Goal: Information Seeking & Learning: Compare options

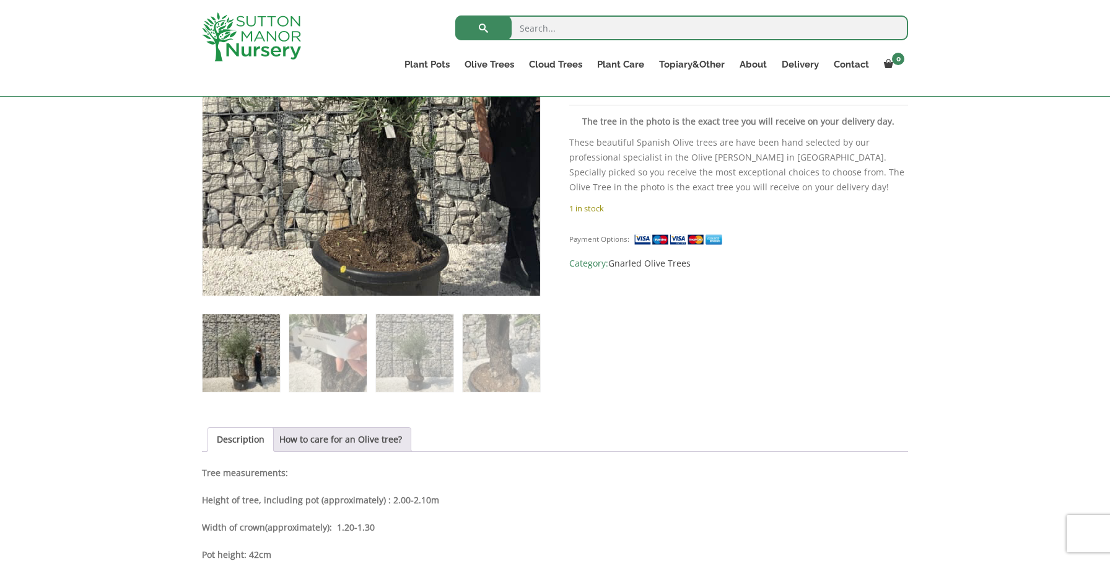
scroll to position [330, 0]
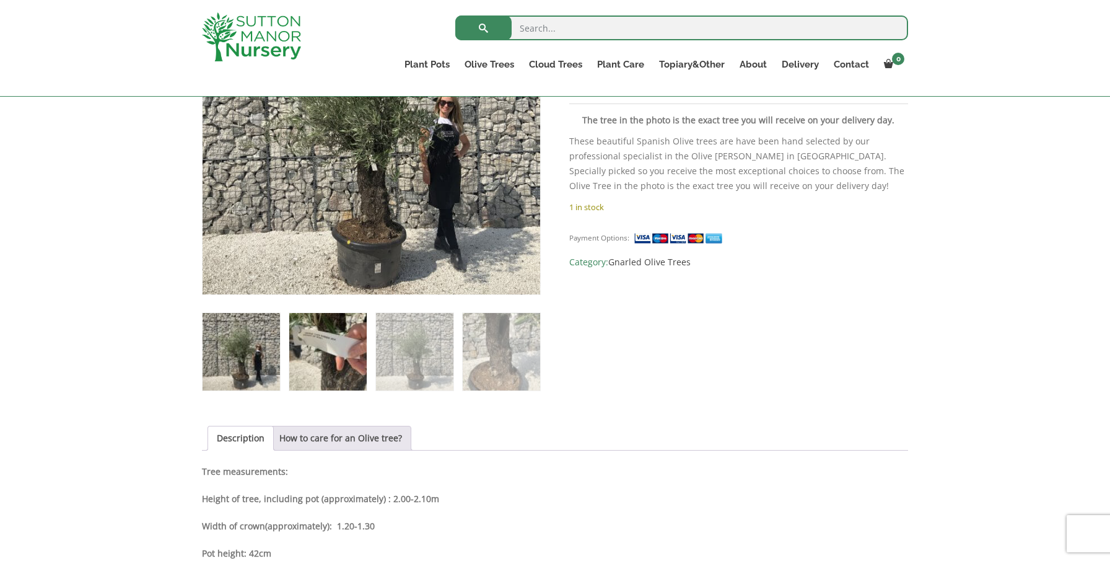
click at [330, 351] on img at bounding box center [327, 351] width 77 height 77
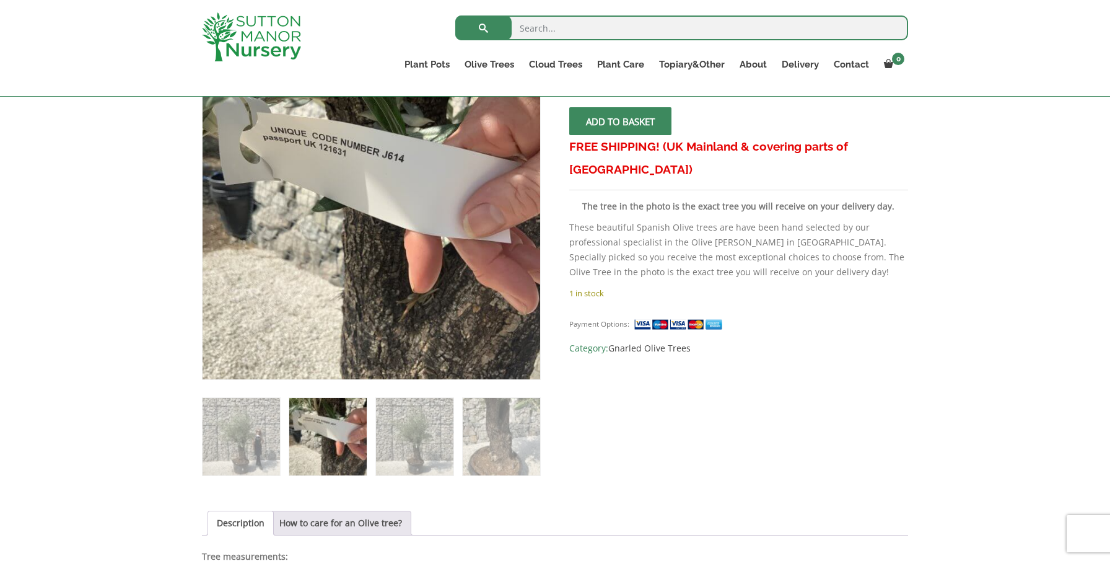
scroll to position [243, 0]
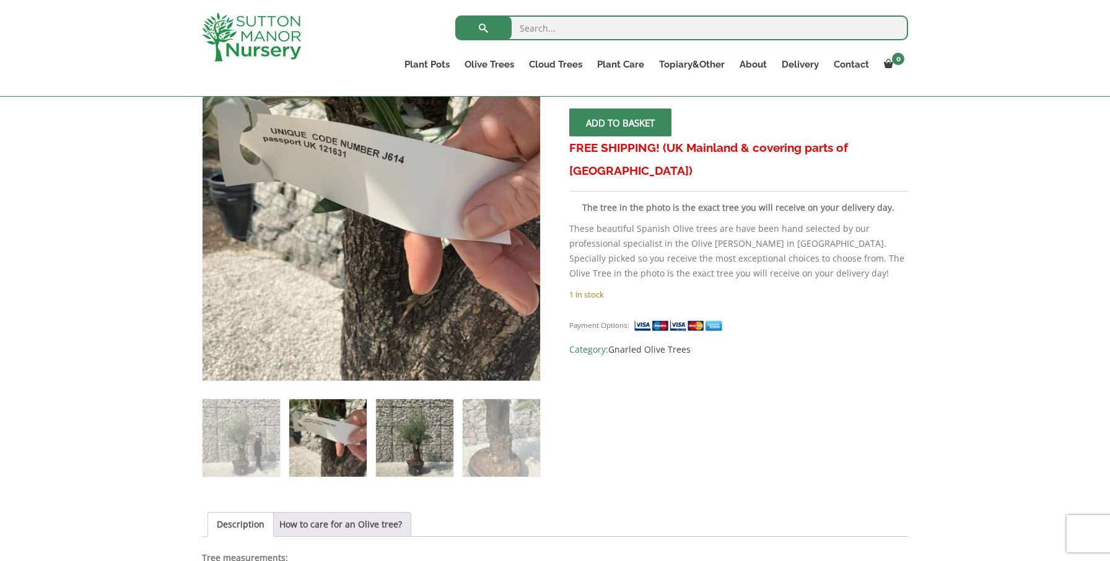
click at [417, 427] on img at bounding box center [414, 437] width 77 height 77
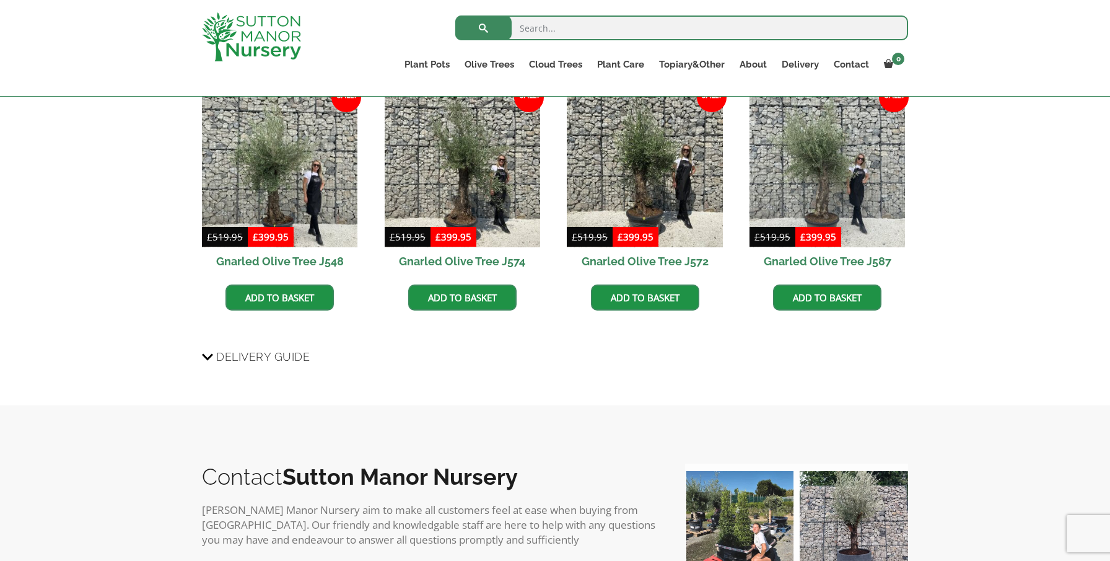
scroll to position [928, 0]
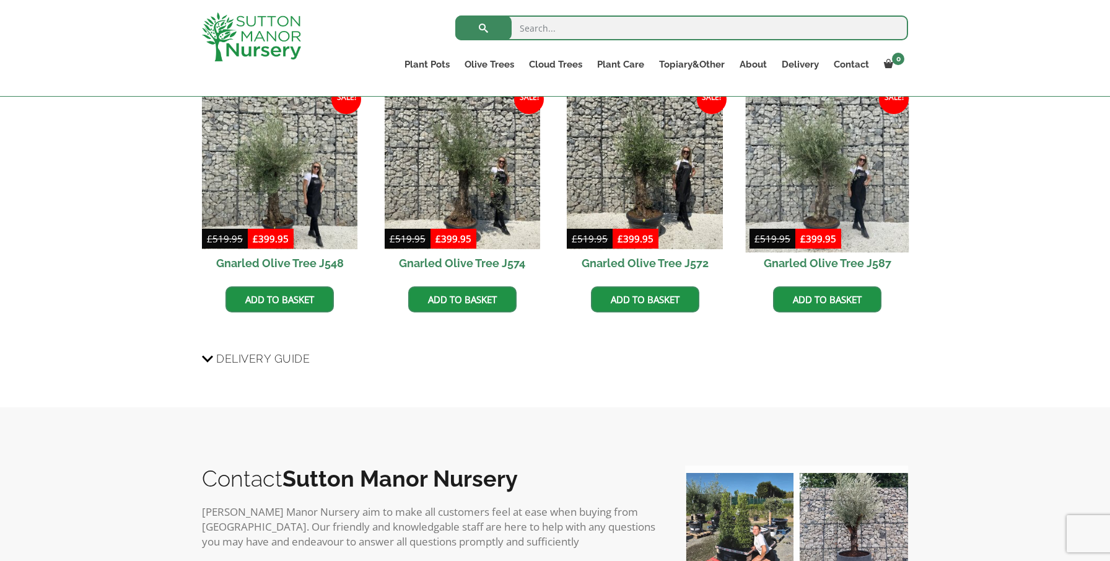
click at [827, 183] on img at bounding box center [828, 171] width 164 height 164
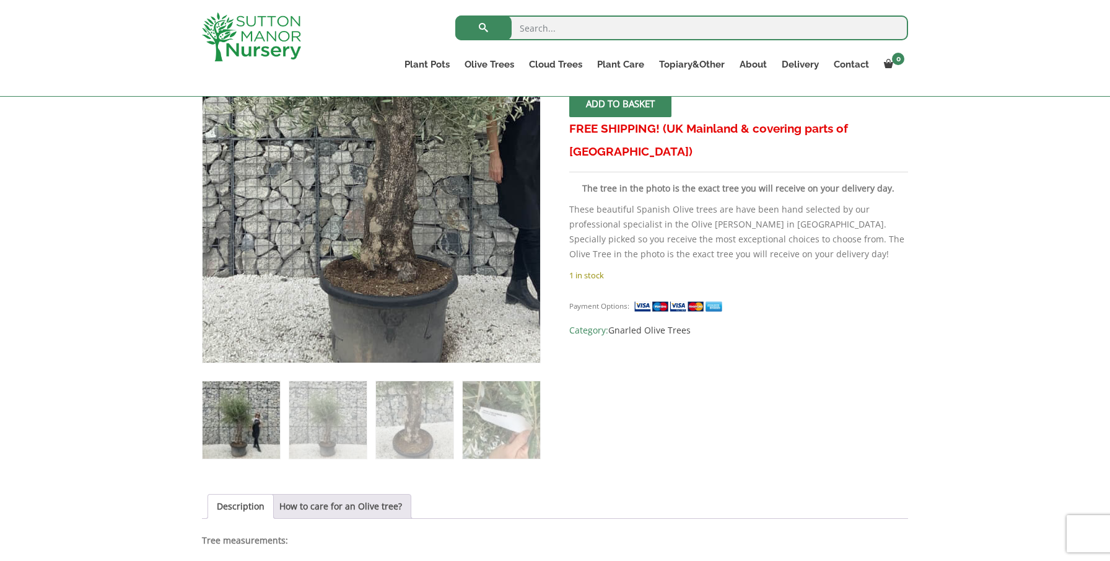
scroll to position [273, 0]
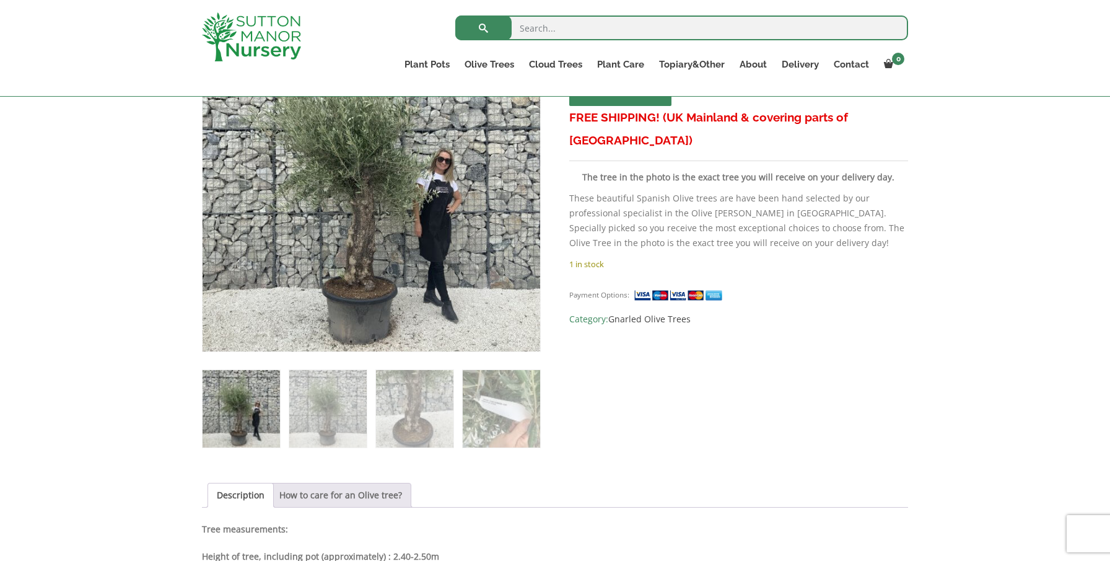
click at [388, 495] on link "How to care for an Olive tree?" at bounding box center [340, 495] width 123 height 24
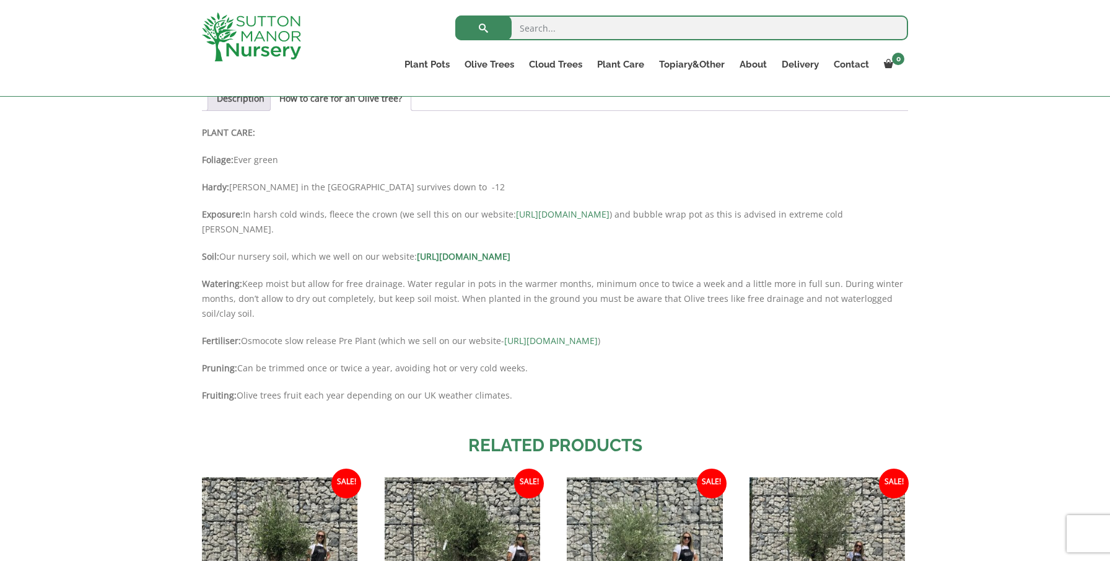
scroll to position [672, 0]
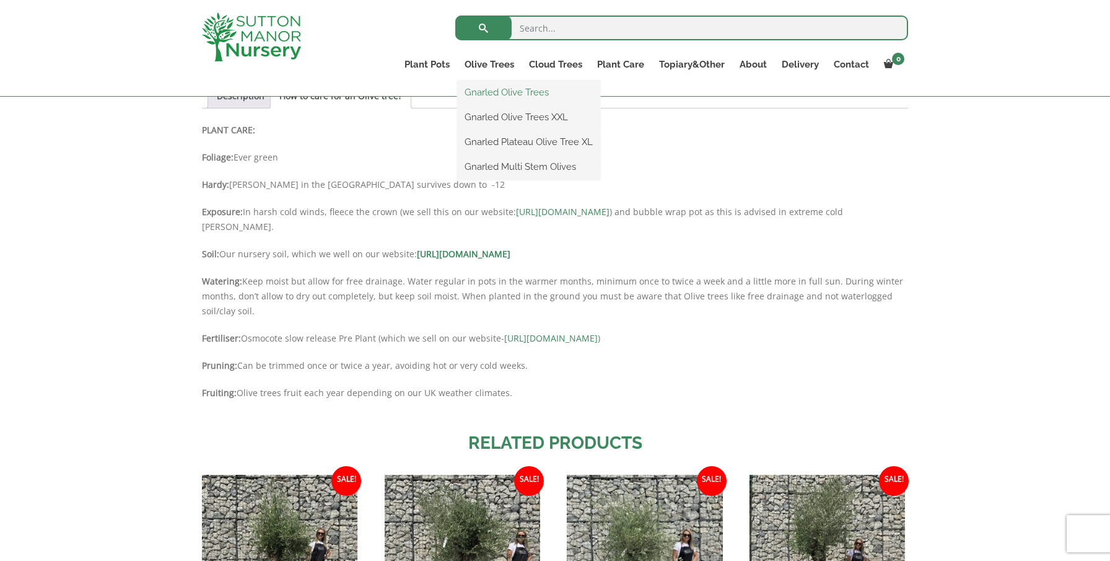
click at [483, 95] on link "Gnarled Olive Trees" at bounding box center [528, 92] width 143 height 19
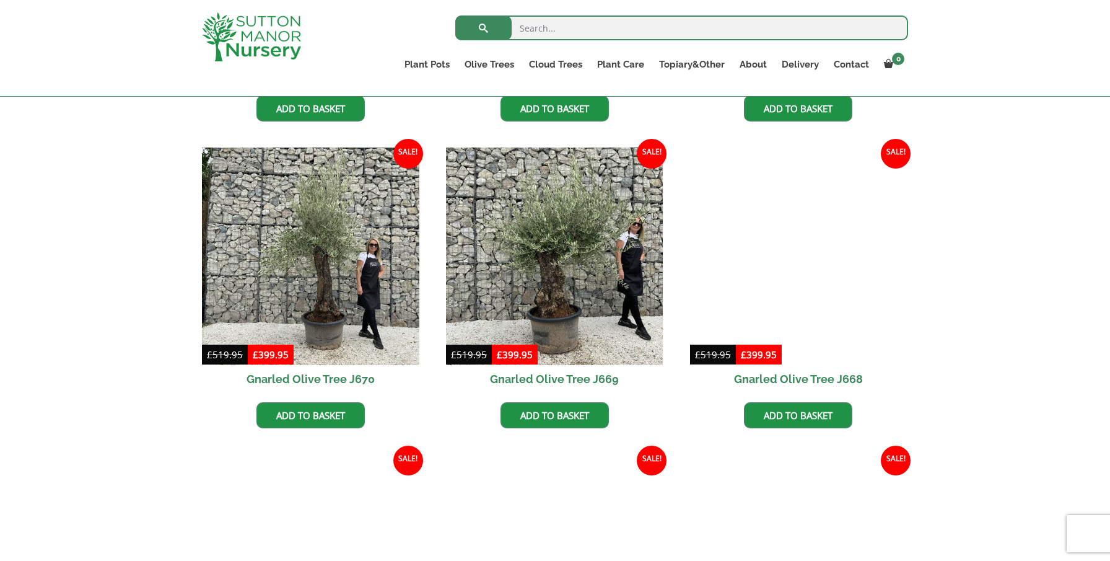
scroll to position [878, 0]
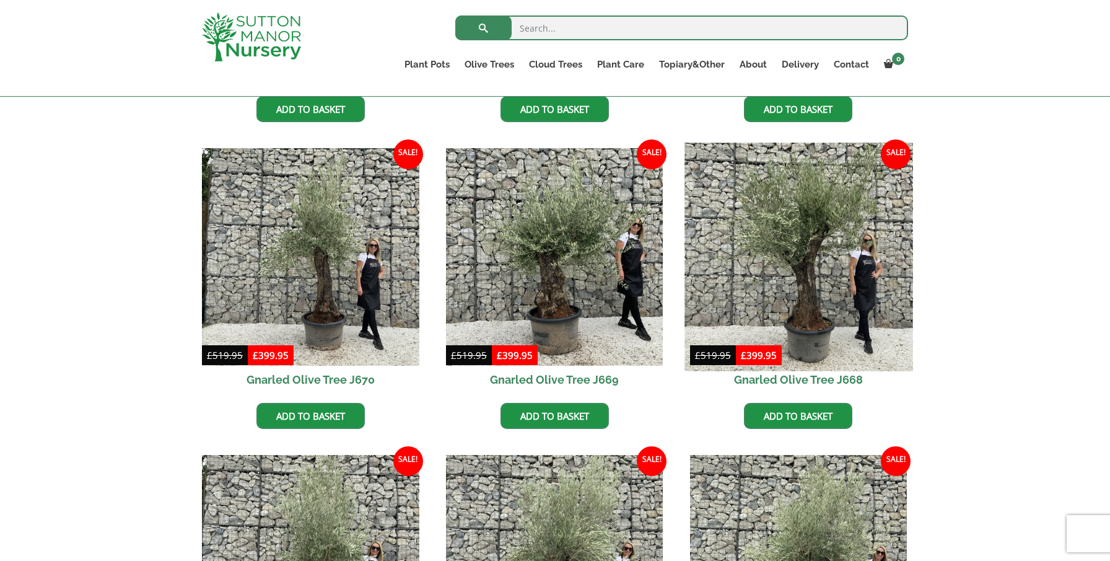
click at [775, 226] on img at bounding box center [799, 257] width 228 height 228
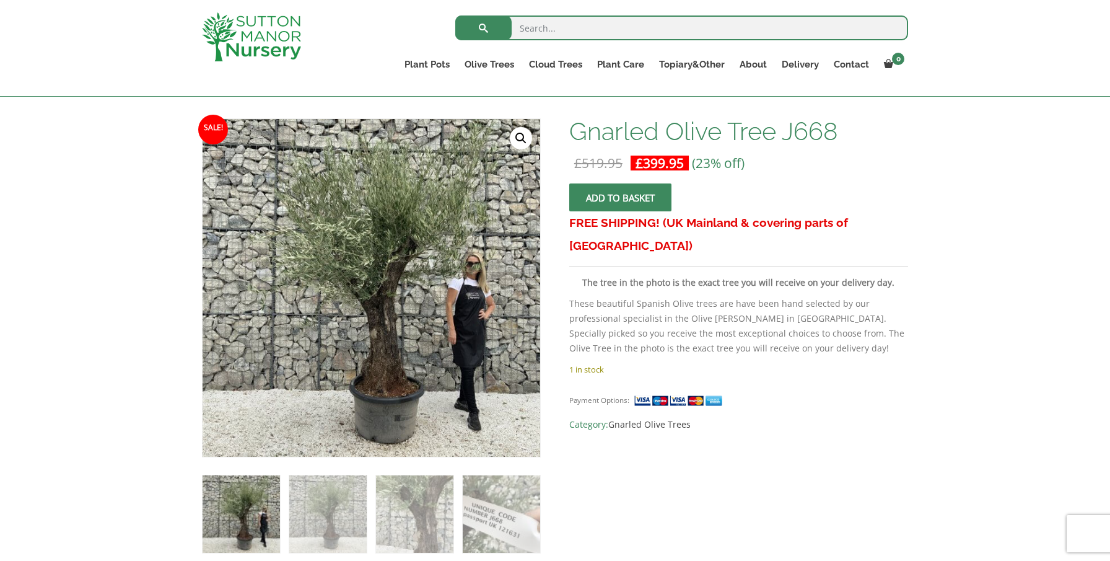
scroll to position [170, 0]
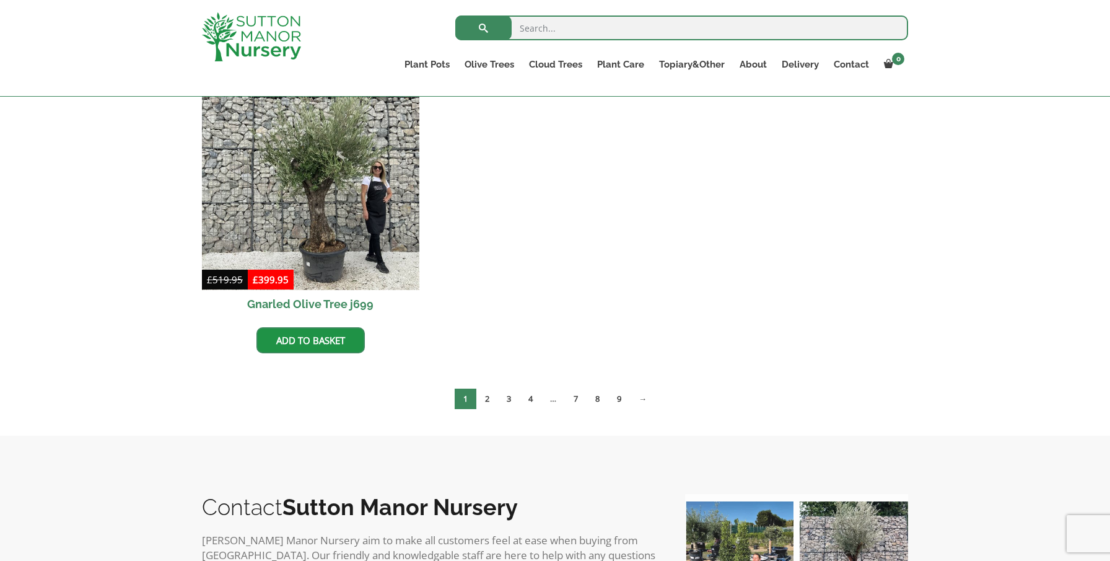
scroll to position [1575, 0]
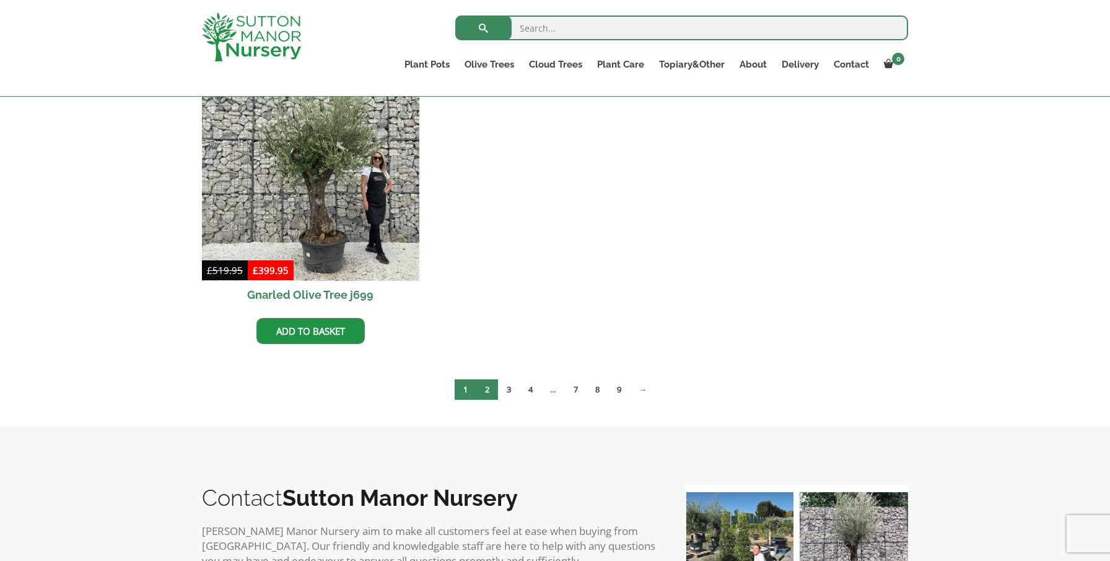
click at [487, 389] on link "2" at bounding box center [487, 389] width 22 height 20
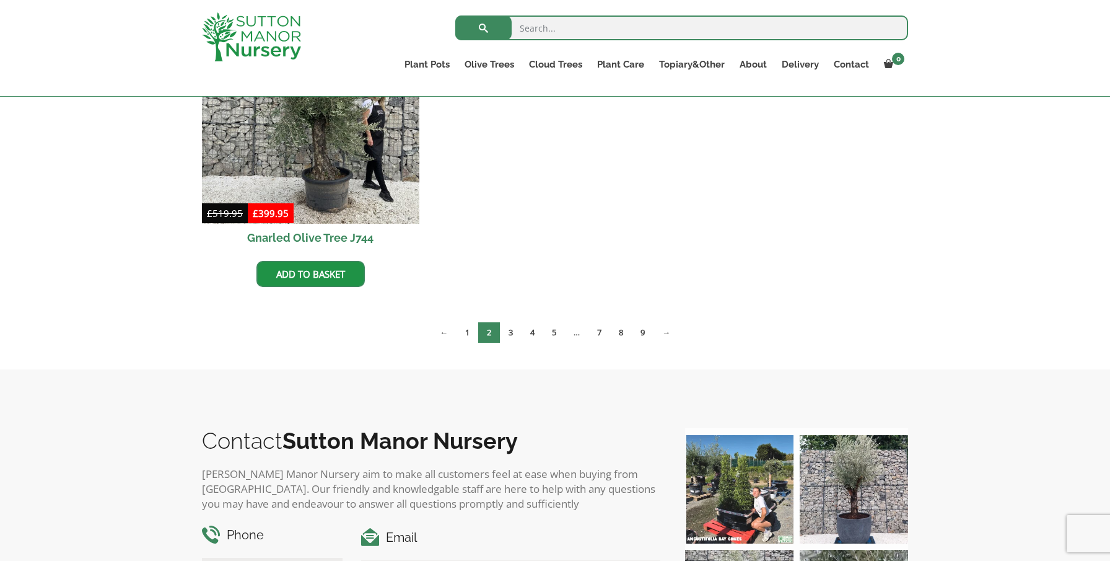
scroll to position [1334, 0]
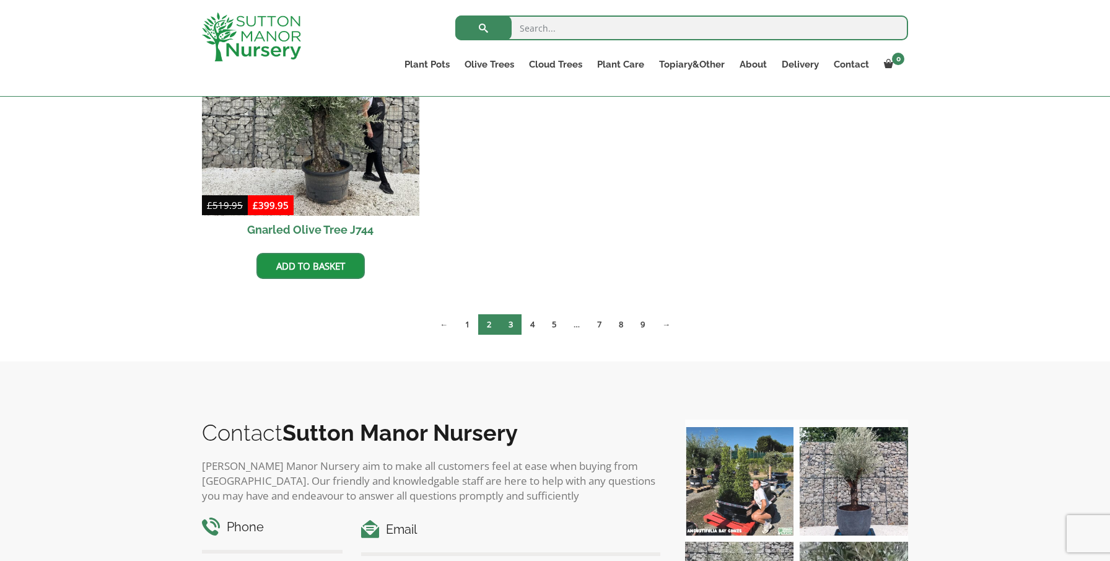
click at [512, 327] on link "3" at bounding box center [511, 324] width 22 height 20
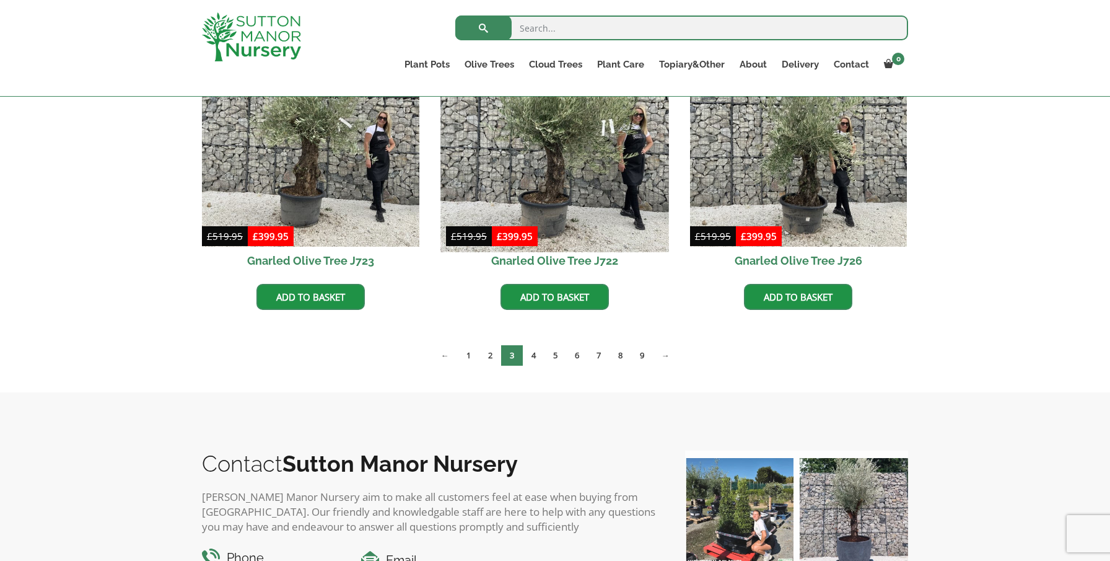
scroll to position [998, 0]
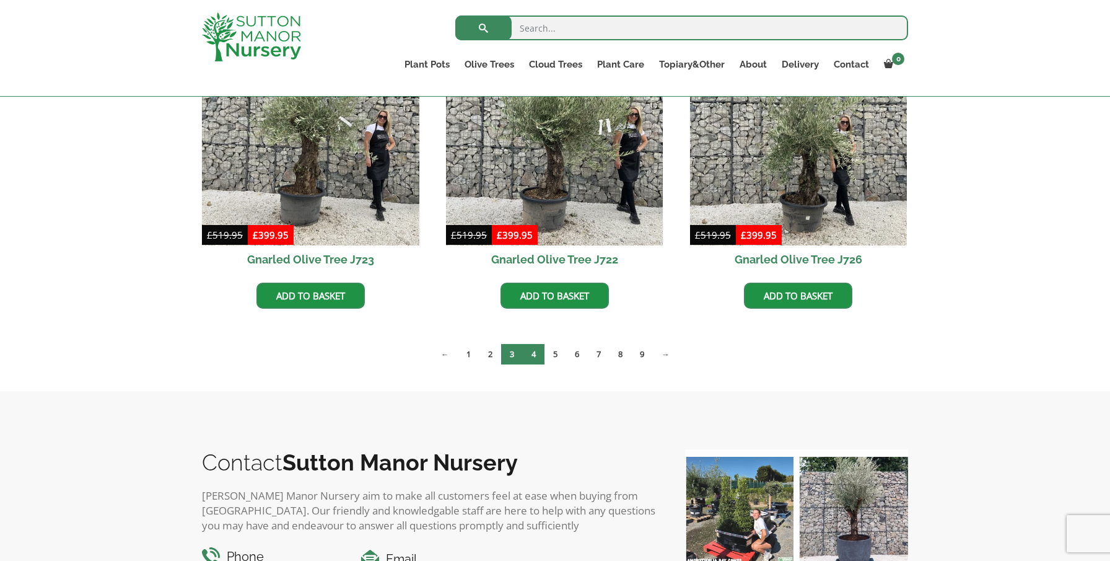
click at [537, 356] on link "4" at bounding box center [534, 354] width 22 height 20
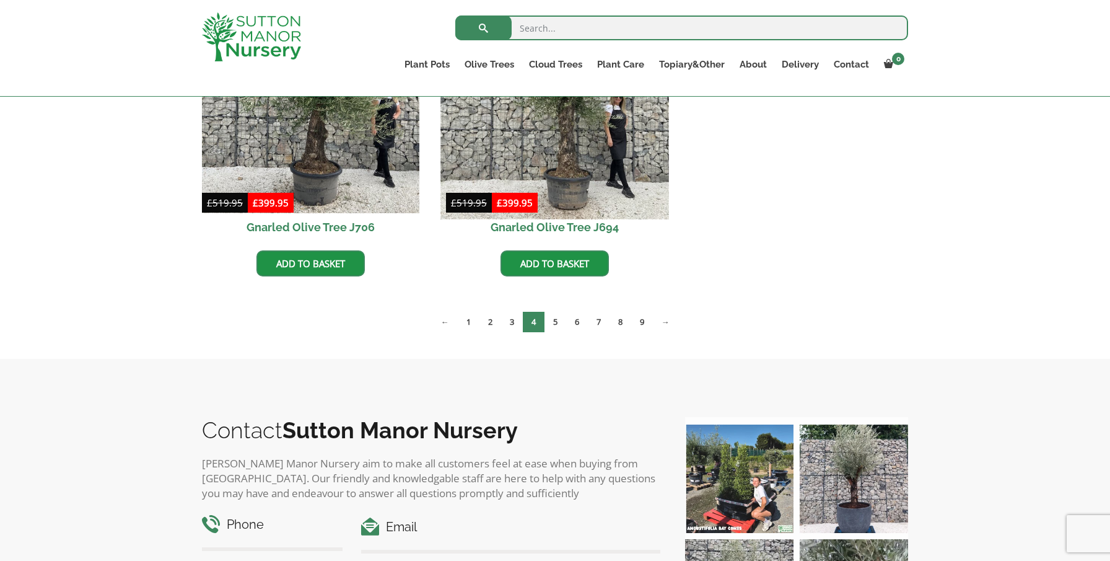
scroll to position [1351, 0]
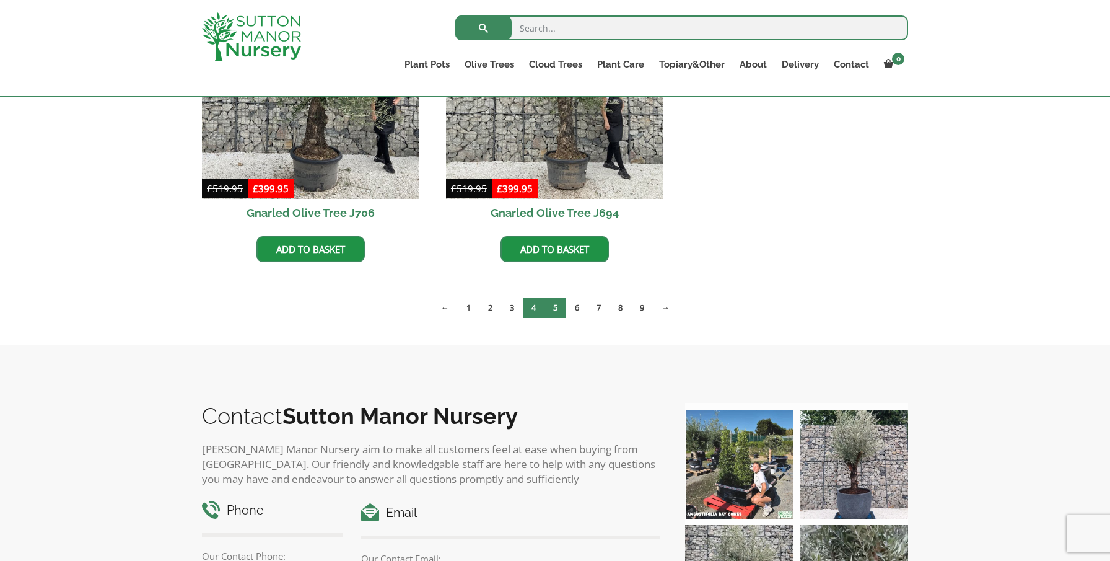
click at [556, 311] on link "5" at bounding box center [556, 307] width 22 height 20
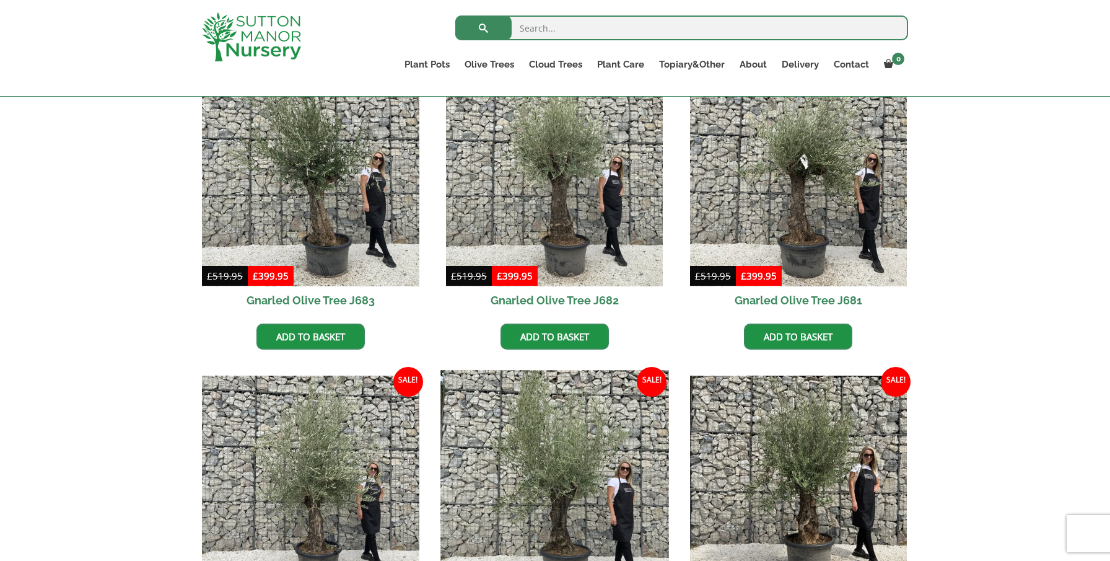
scroll to position [1251, 0]
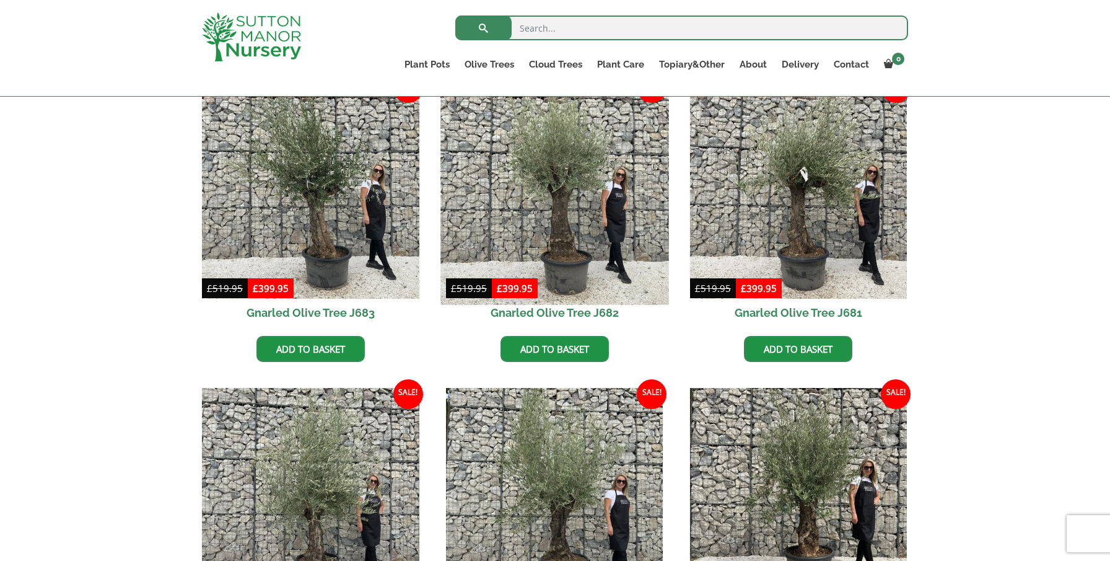
click at [569, 156] on img at bounding box center [555, 190] width 228 height 228
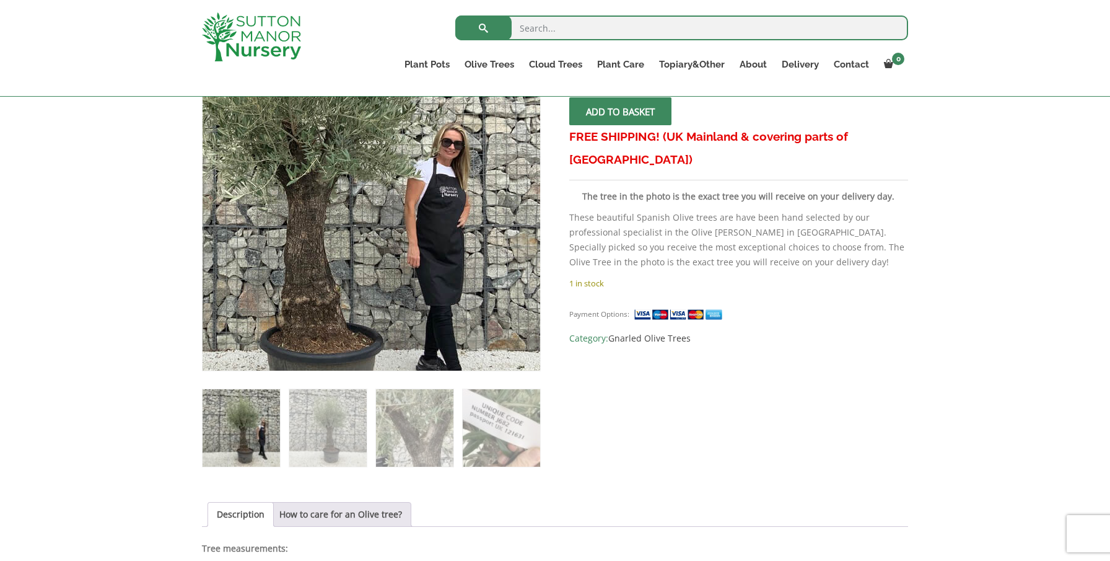
scroll to position [255, 0]
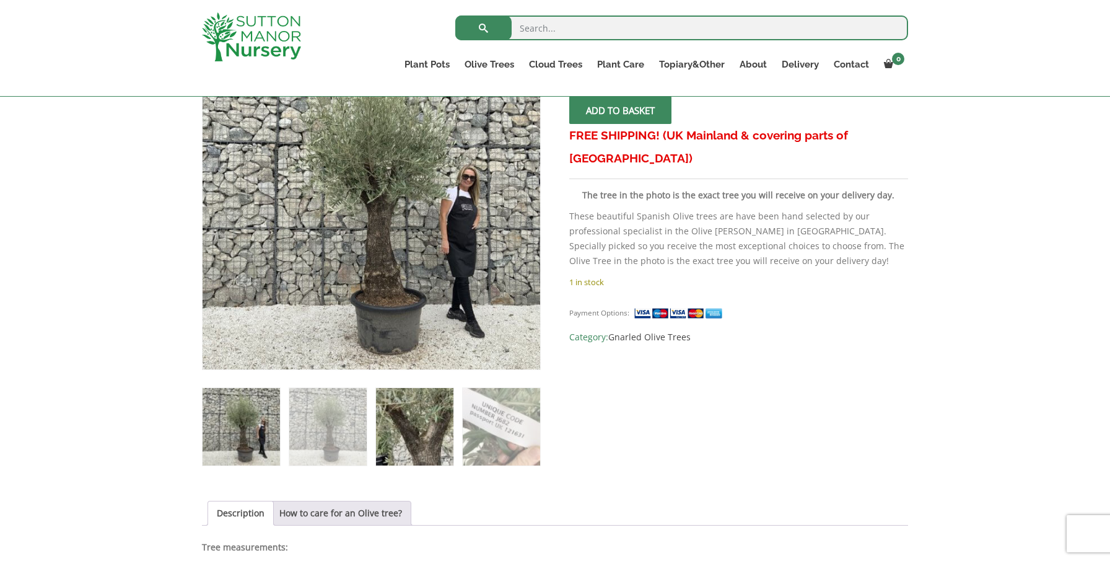
click at [407, 427] on img at bounding box center [414, 426] width 77 height 77
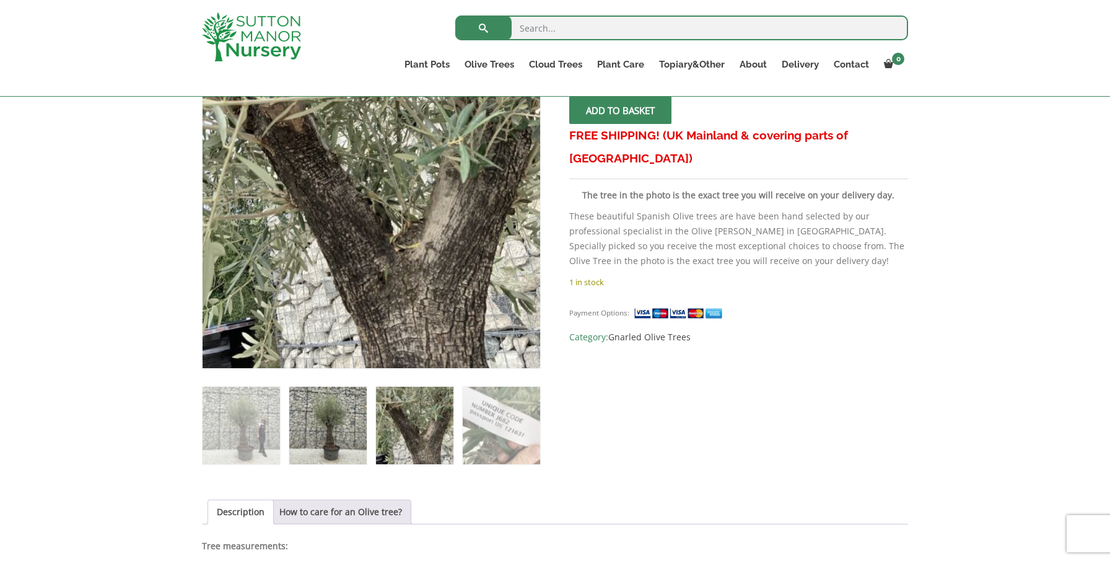
click at [338, 402] on img at bounding box center [327, 425] width 77 height 77
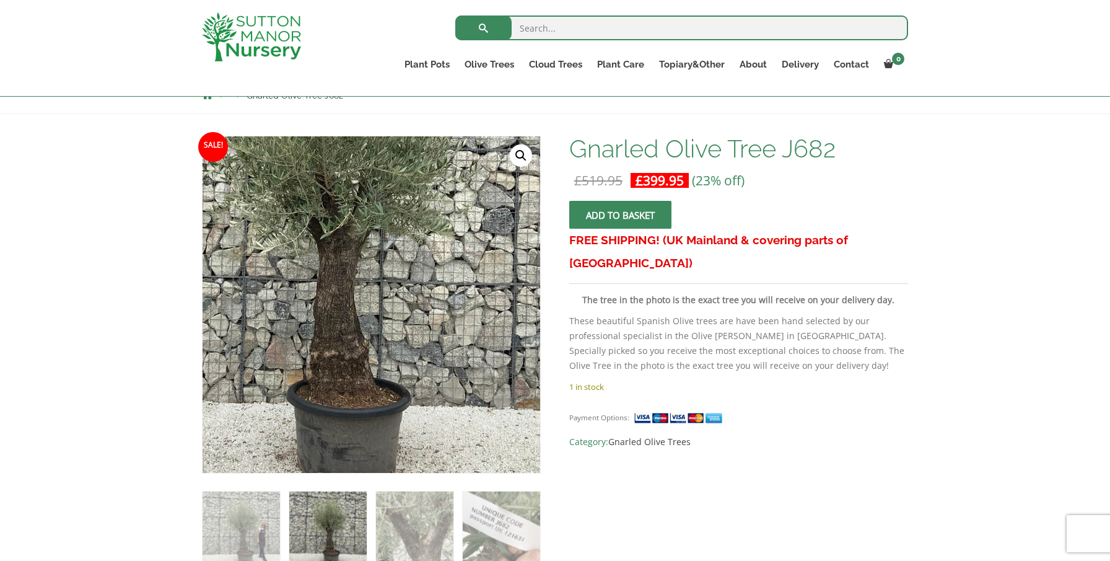
scroll to position [123, 0]
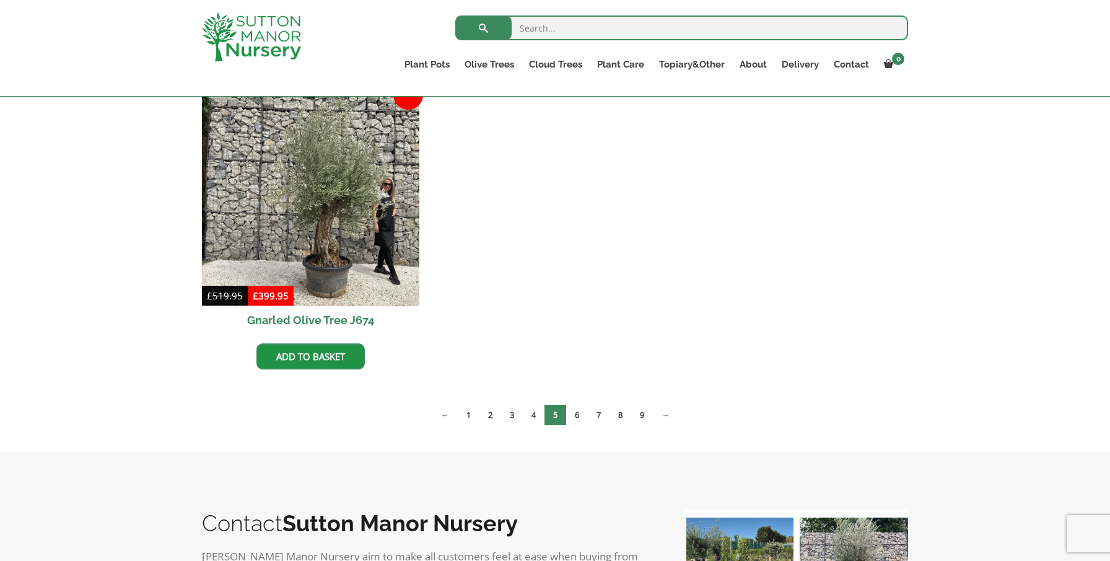
scroll to position [1859, 0]
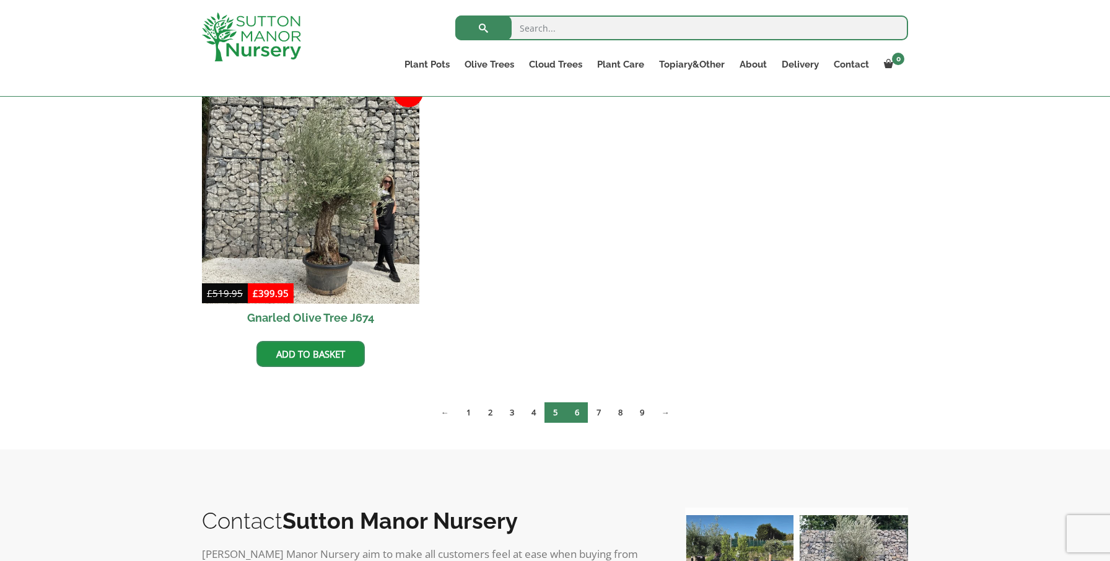
click at [580, 415] on link "6" at bounding box center [577, 412] width 22 height 20
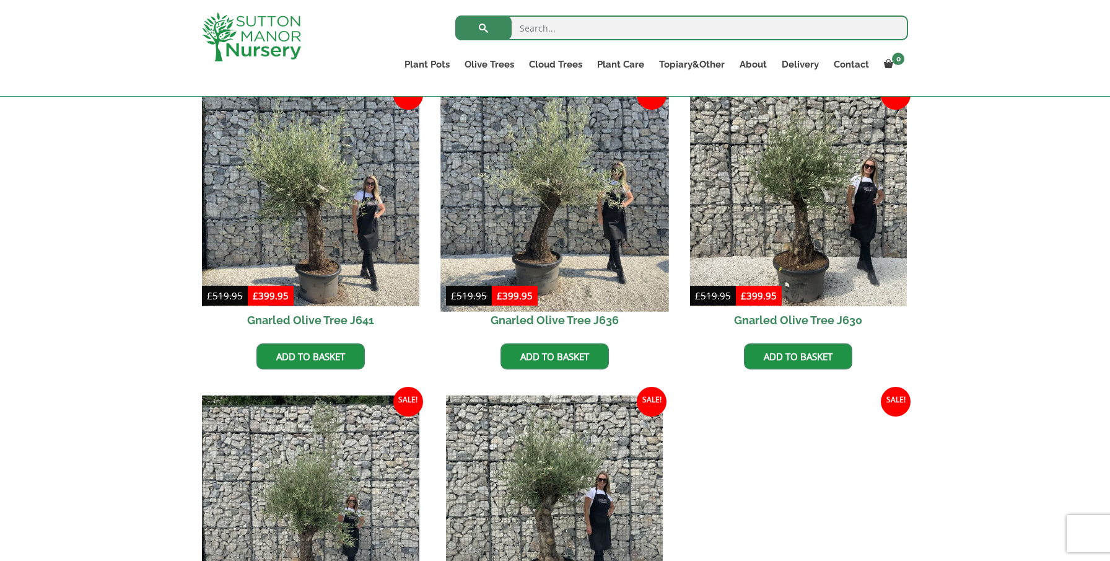
scroll to position [941, 0]
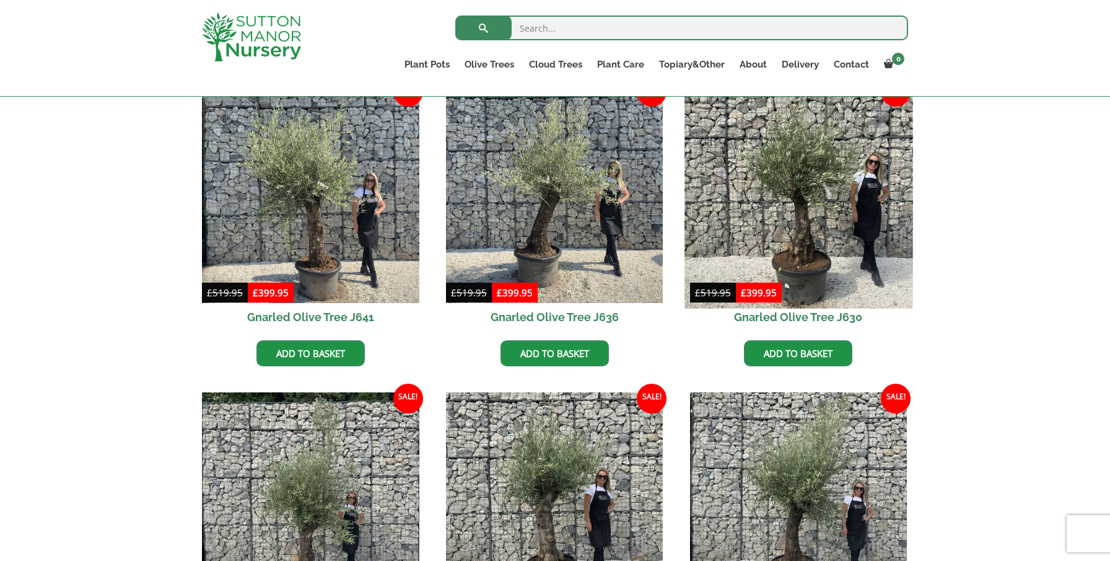
click at [791, 191] on img at bounding box center [799, 194] width 228 height 228
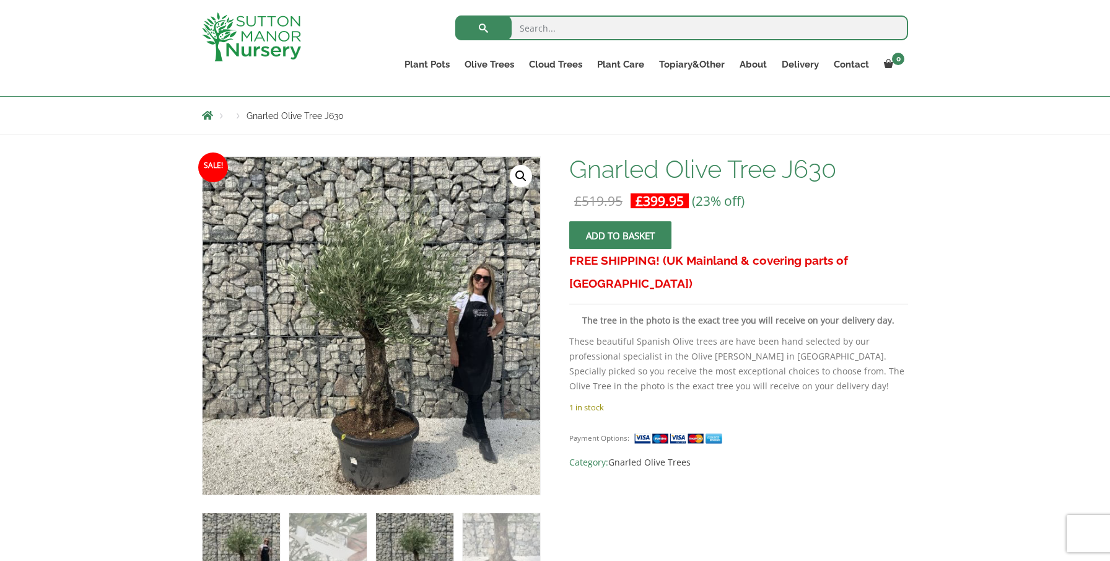
scroll to position [128, 0]
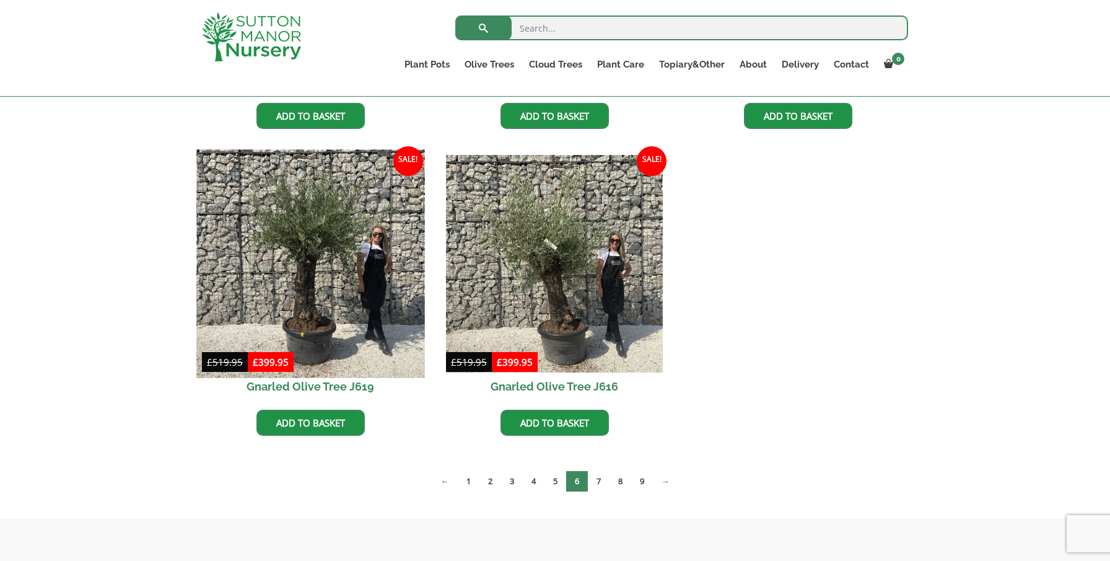
scroll to position [1791, 0]
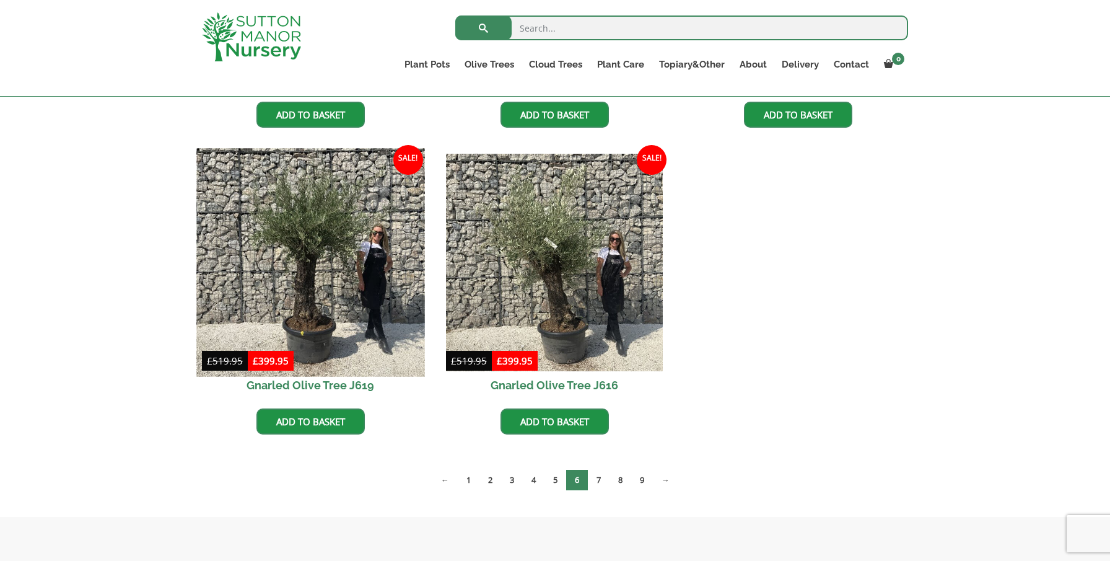
click at [302, 230] on img at bounding box center [310, 263] width 228 height 228
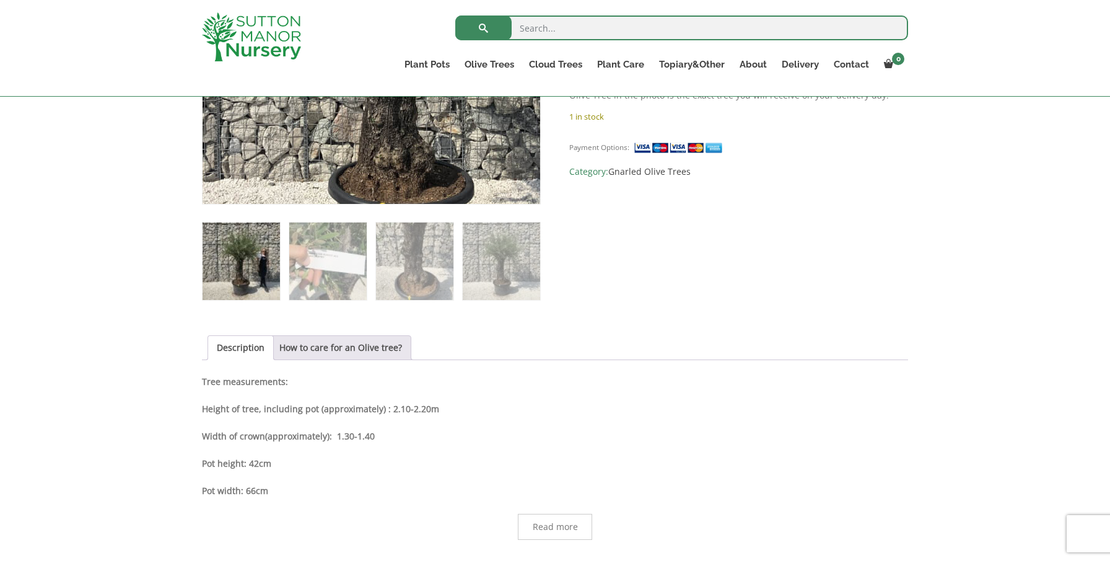
scroll to position [426, 0]
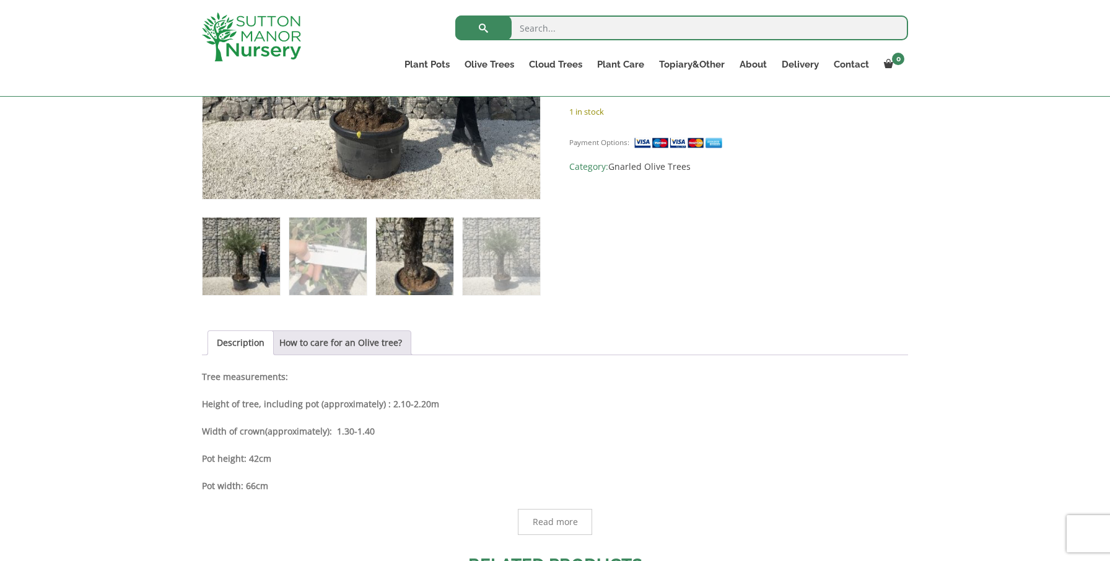
click at [426, 252] on img at bounding box center [414, 255] width 77 height 77
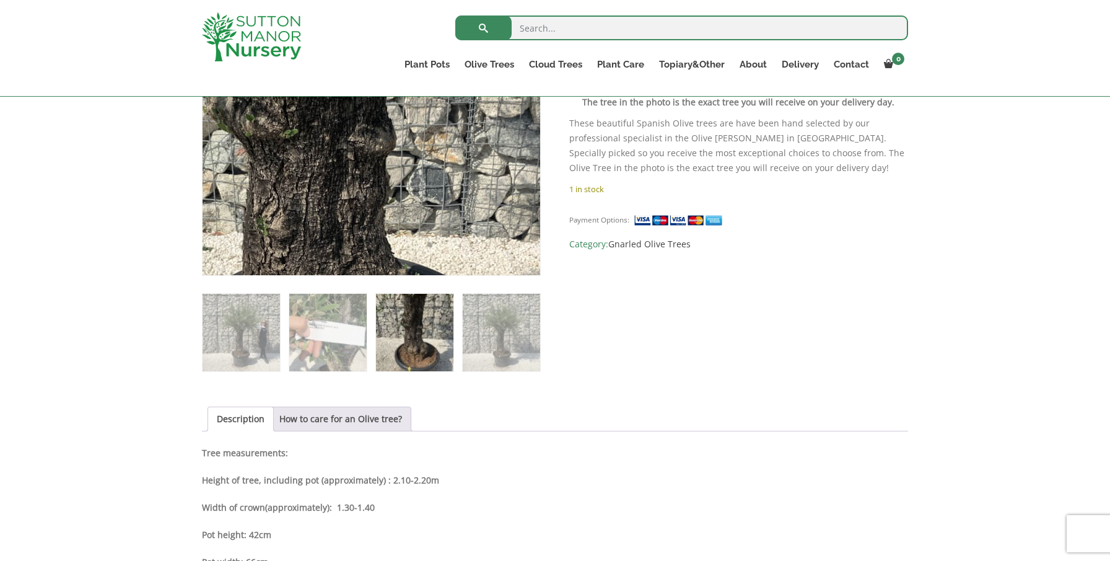
scroll to position [387, 0]
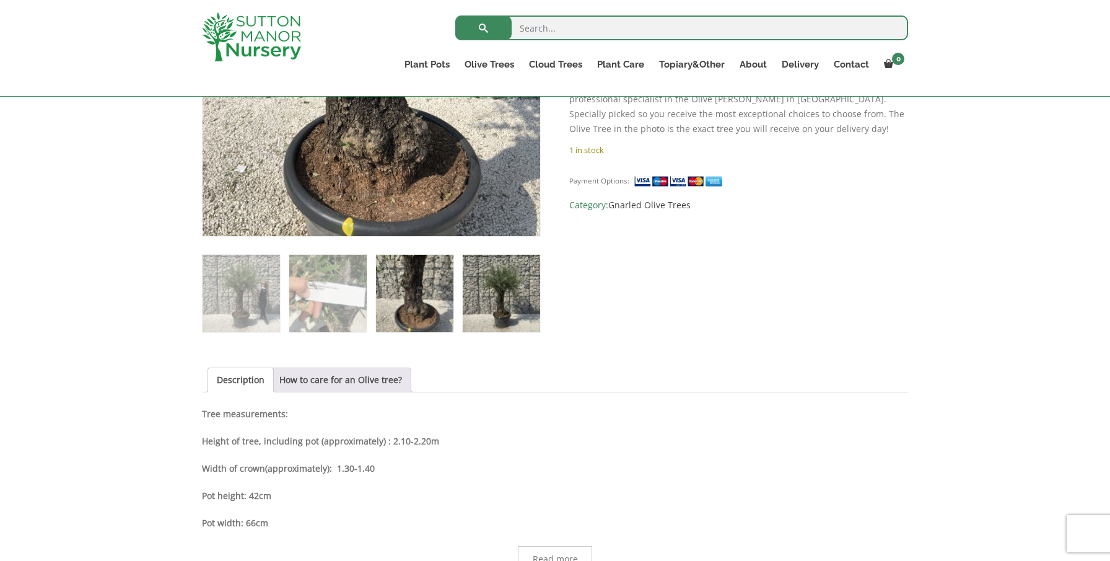
click at [501, 294] on img at bounding box center [501, 293] width 77 height 77
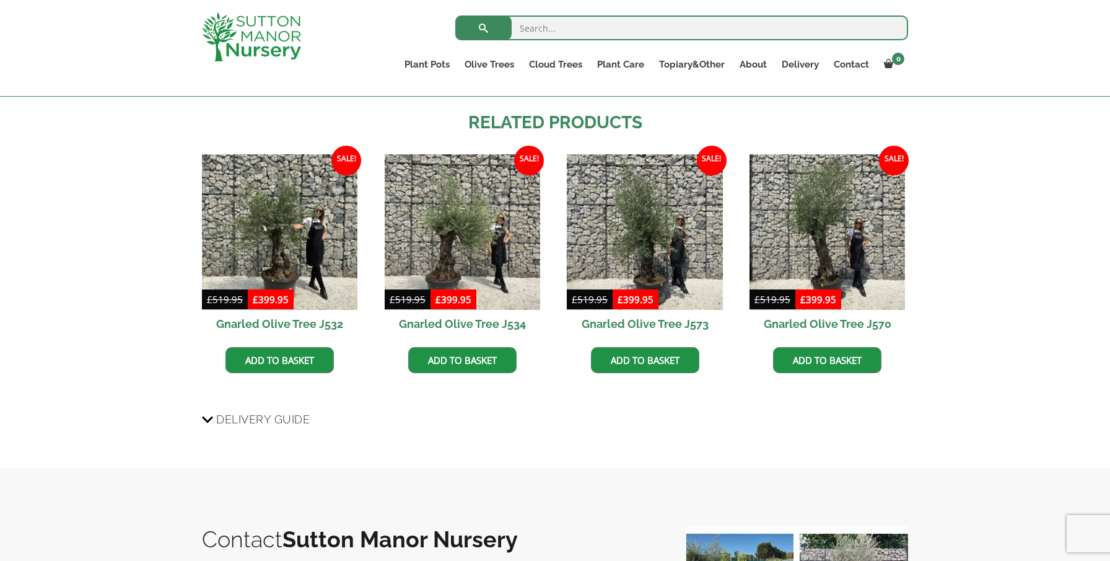
scroll to position [823, 0]
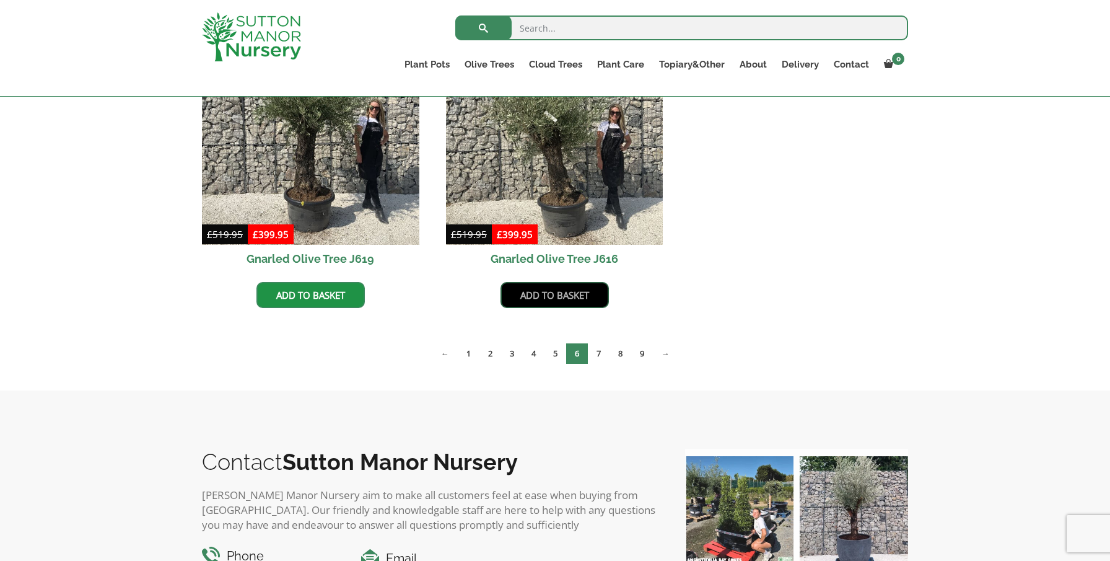
scroll to position [1920, 0]
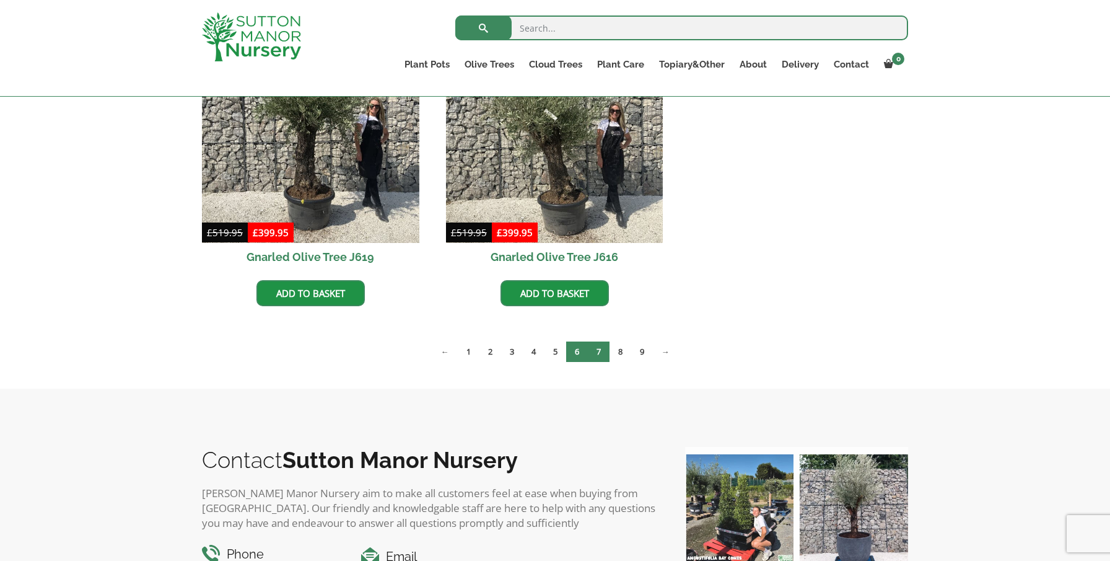
click at [599, 351] on link "7" at bounding box center [599, 351] width 22 height 20
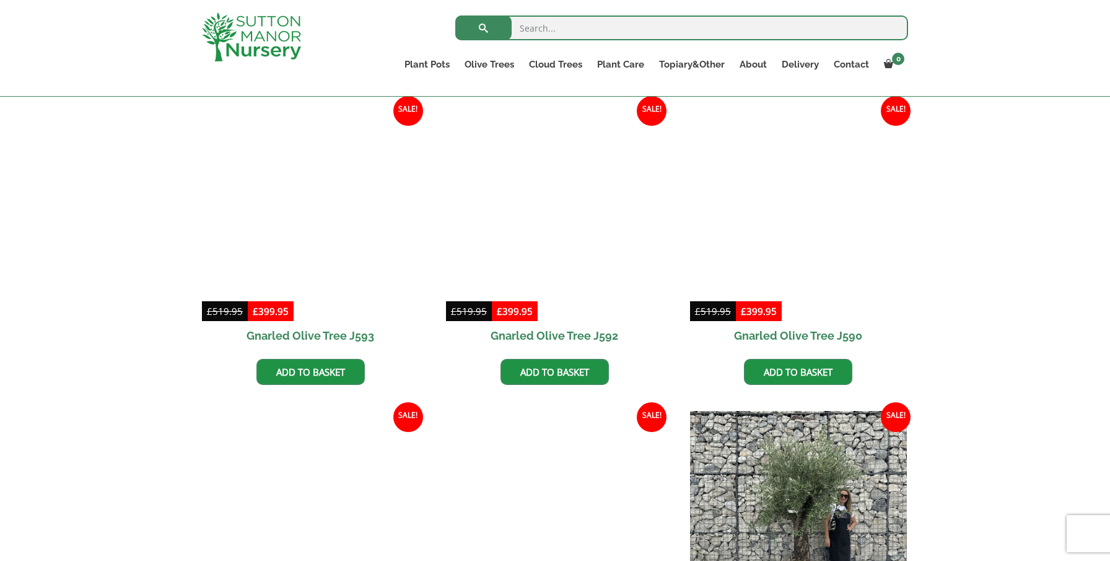
scroll to position [1207, 0]
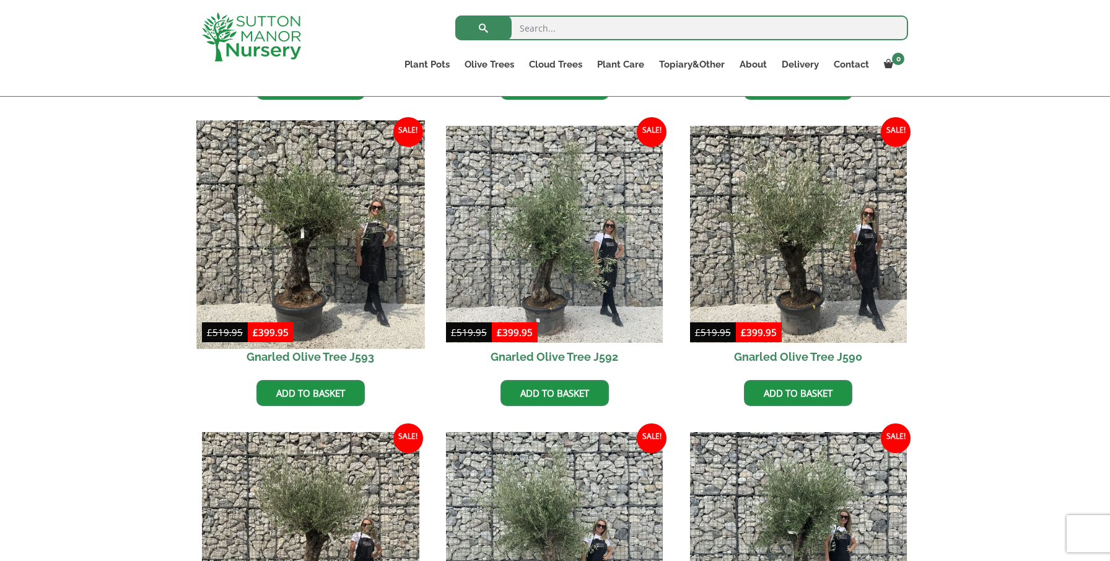
click at [314, 234] on img at bounding box center [310, 234] width 228 height 228
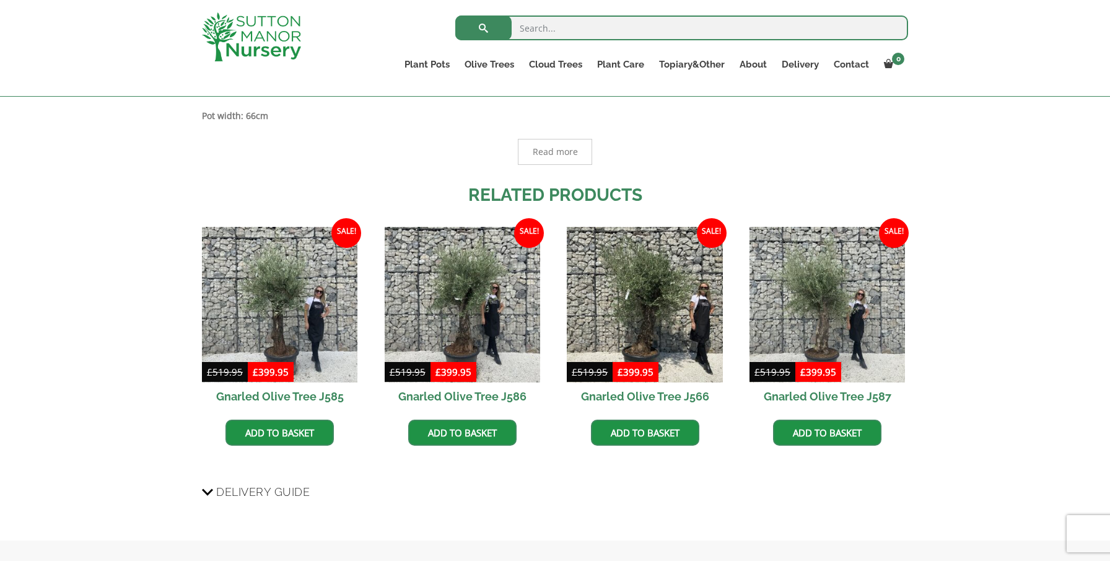
scroll to position [797, 0]
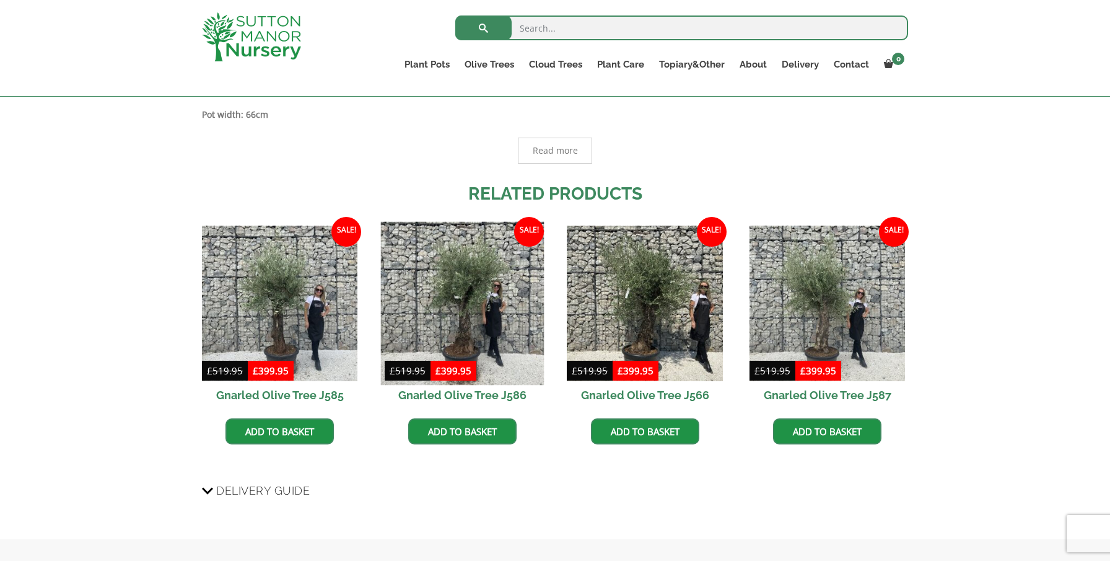
click at [468, 292] on img at bounding box center [462, 303] width 164 height 164
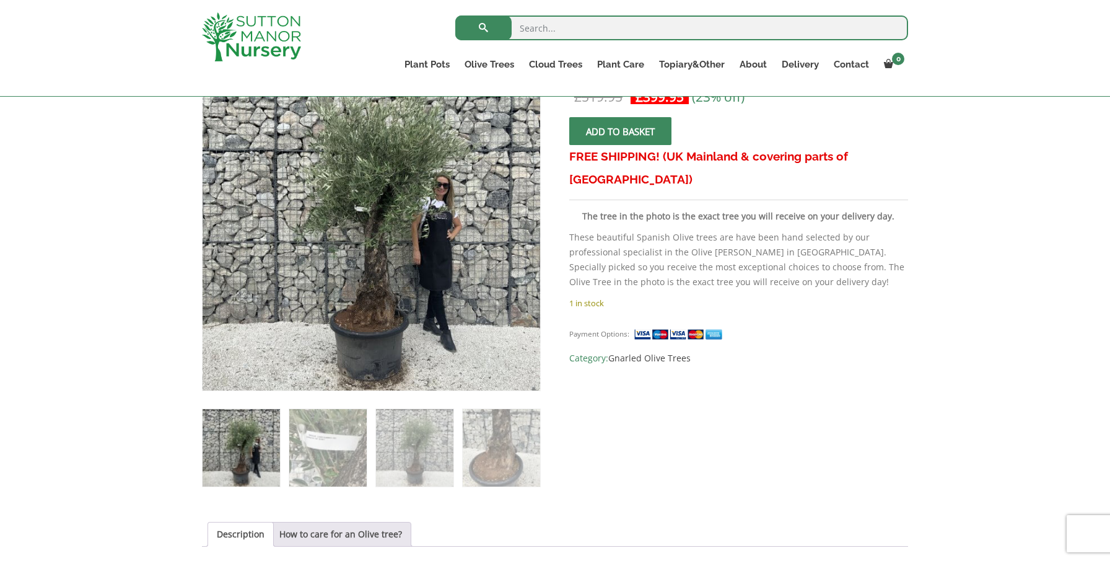
scroll to position [212, 0]
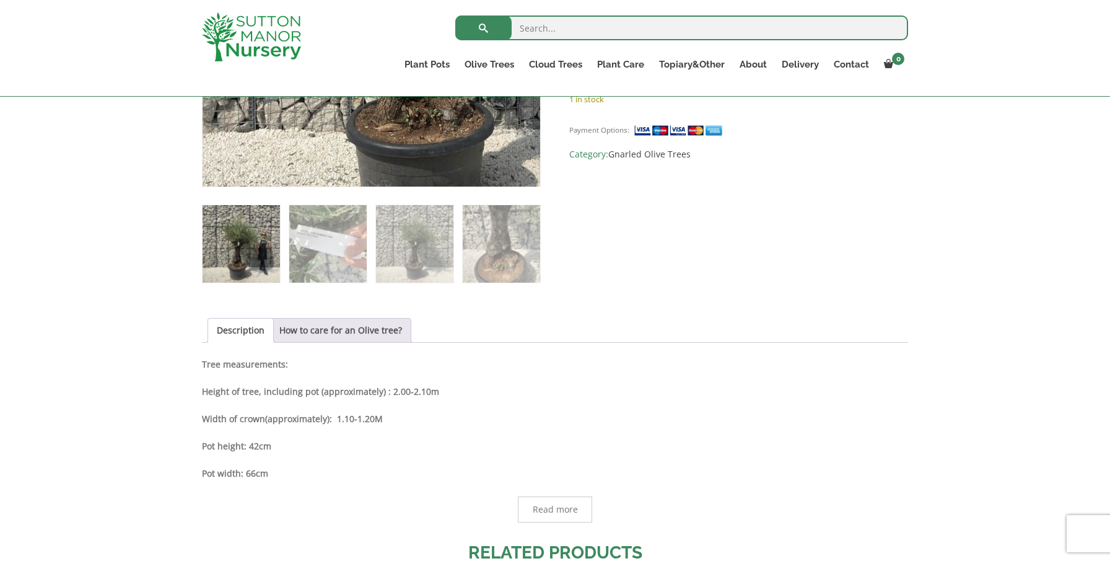
scroll to position [439, 0]
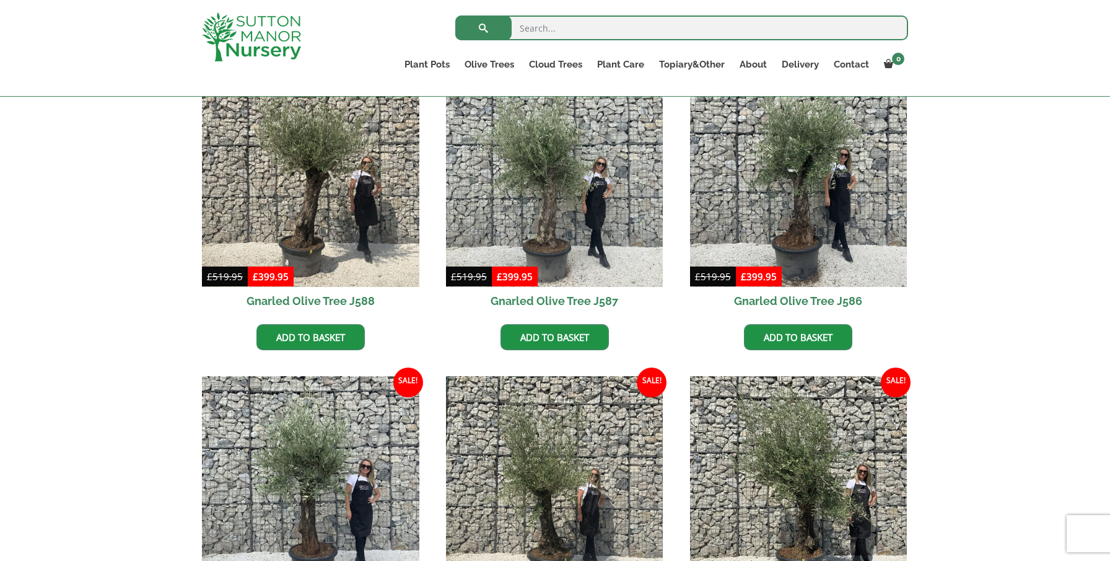
scroll to position [1569, 0]
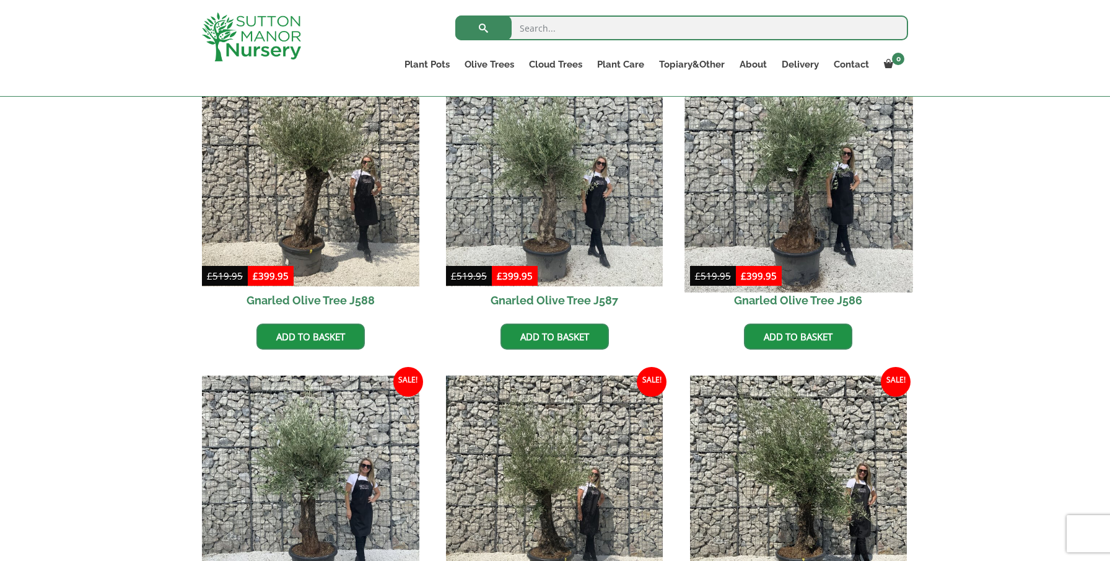
click at [799, 174] on img at bounding box center [799, 178] width 228 height 228
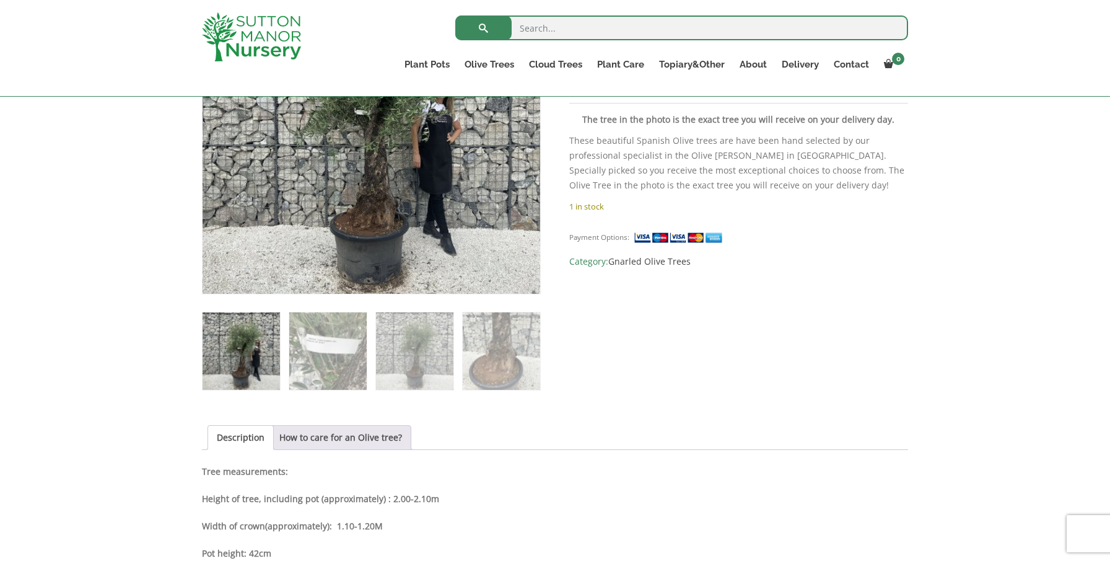
scroll to position [279, 0]
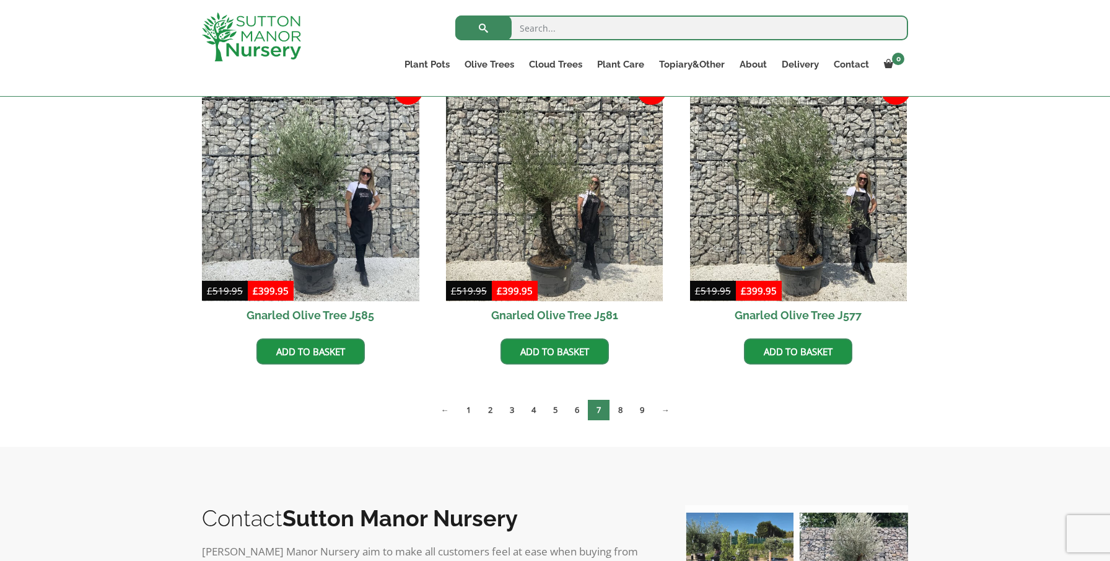
scroll to position [1863, 0]
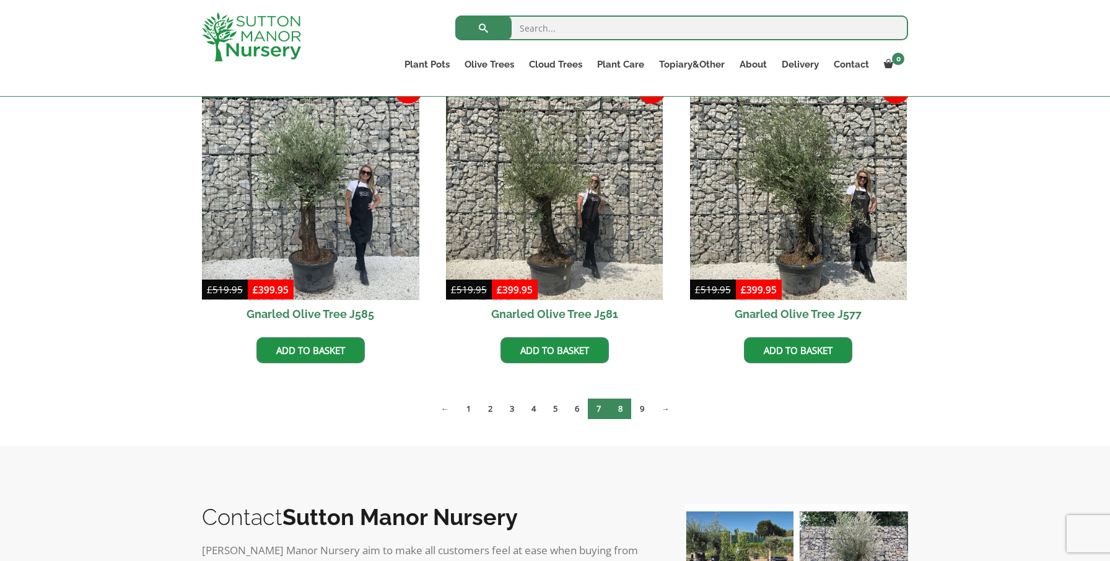
click at [623, 413] on link "8" at bounding box center [621, 408] width 22 height 20
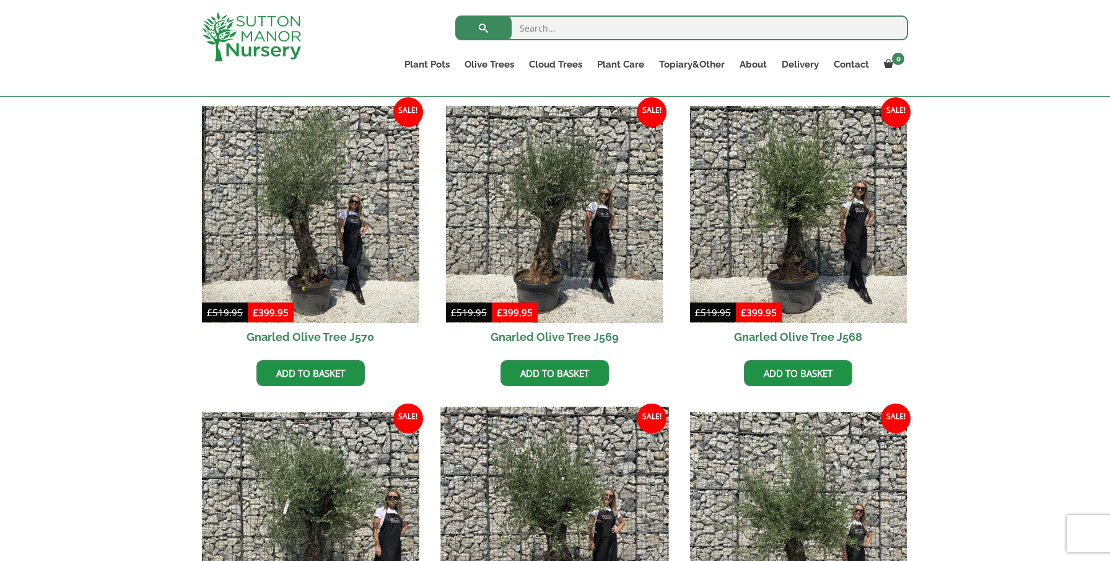
scroll to position [611, 0]
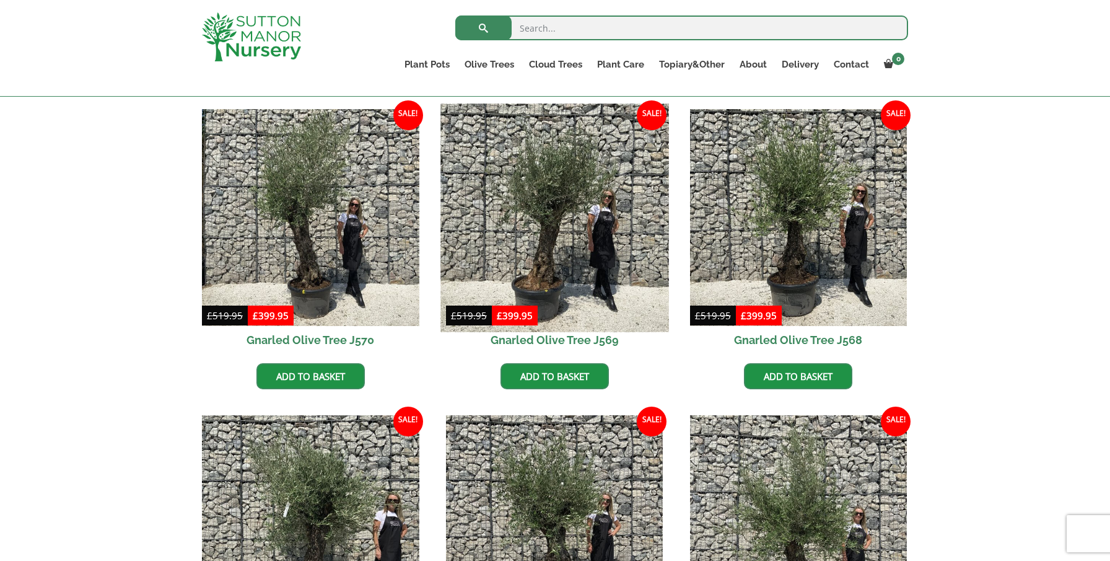
click at [555, 214] on img at bounding box center [555, 217] width 228 height 228
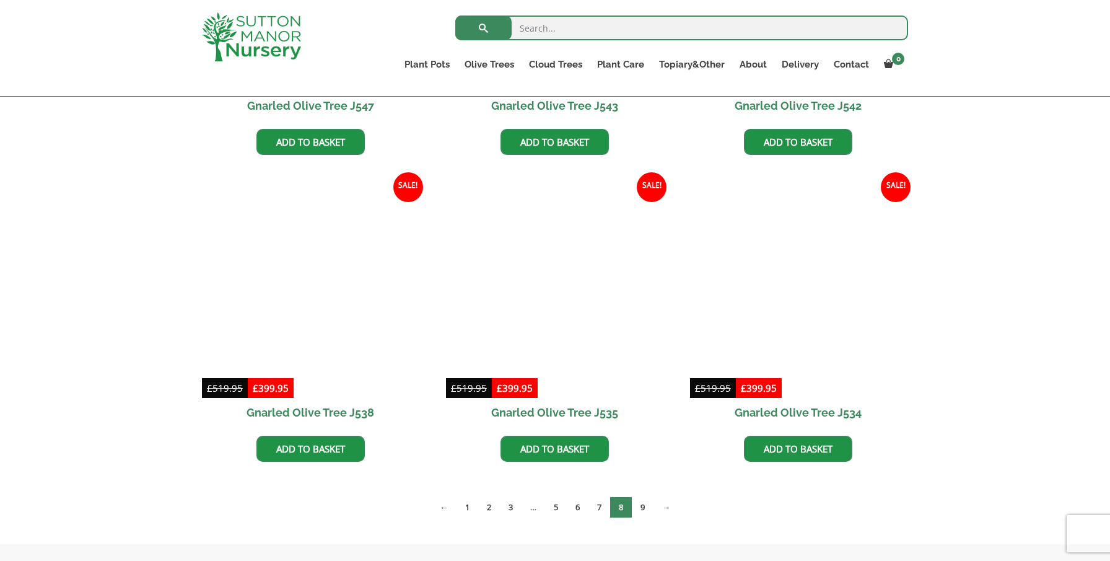
scroll to position [1767, 0]
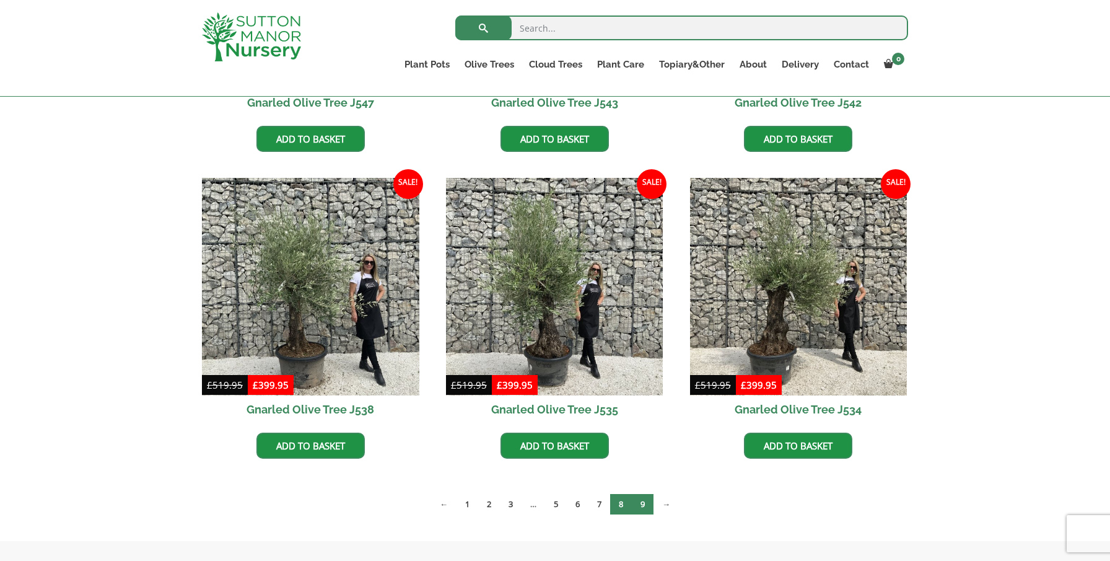
click at [646, 504] on link "9" at bounding box center [643, 504] width 22 height 20
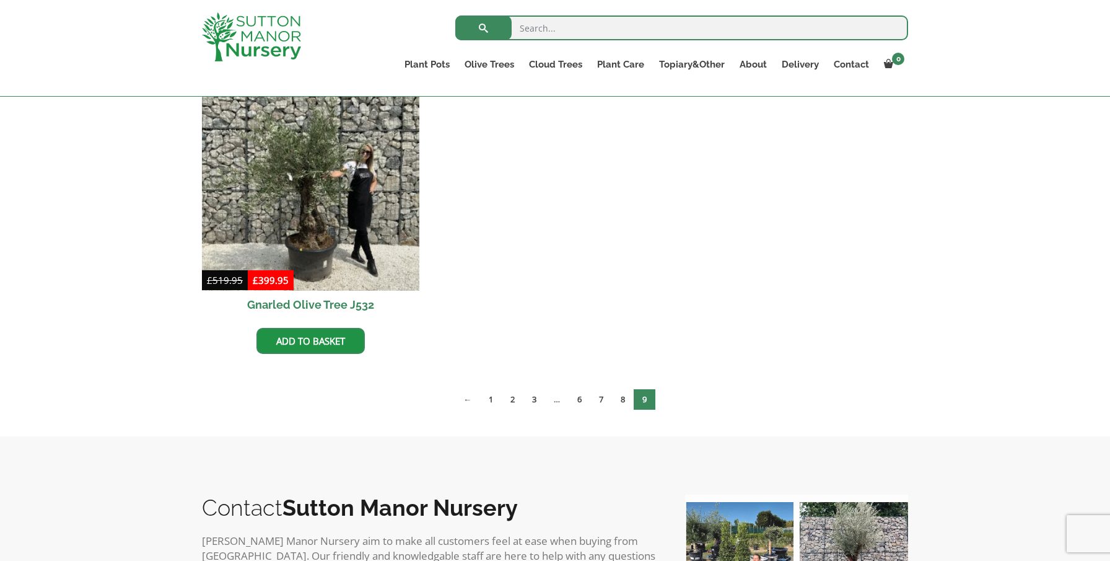
scroll to position [341, 0]
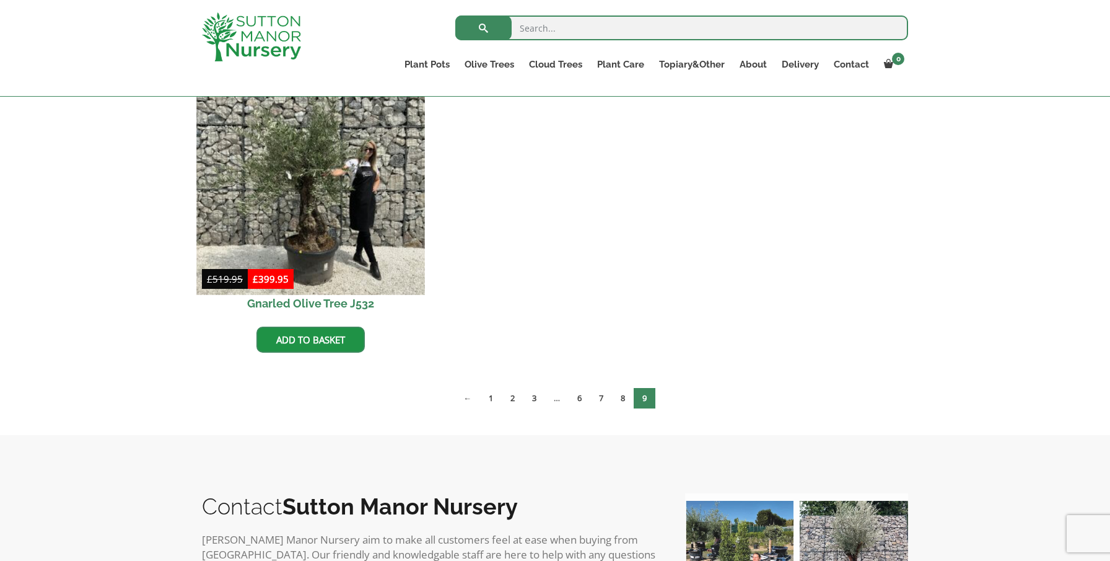
click at [308, 176] on img at bounding box center [310, 180] width 228 height 228
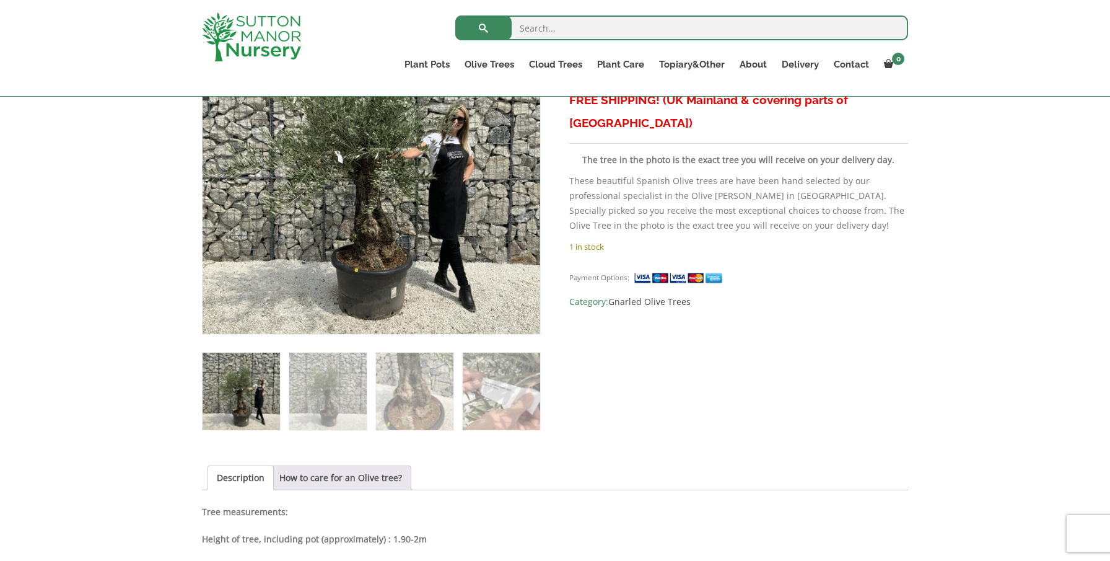
scroll to position [288, 0]
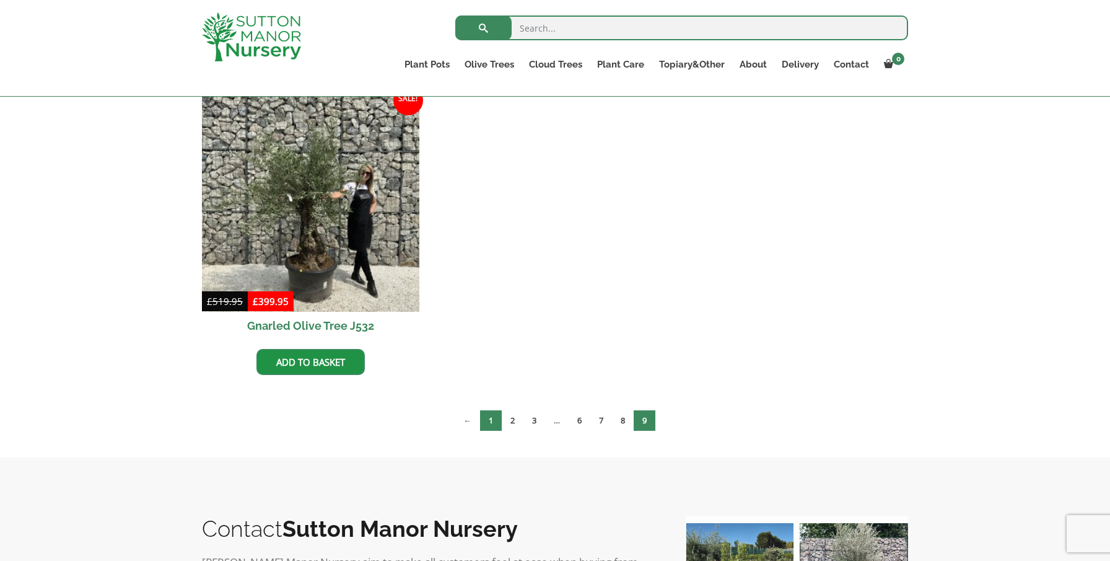
scroll to position [341, 0]
click at [494, 424] on link "1" at bounding box center [491, 420] width 22 height 20
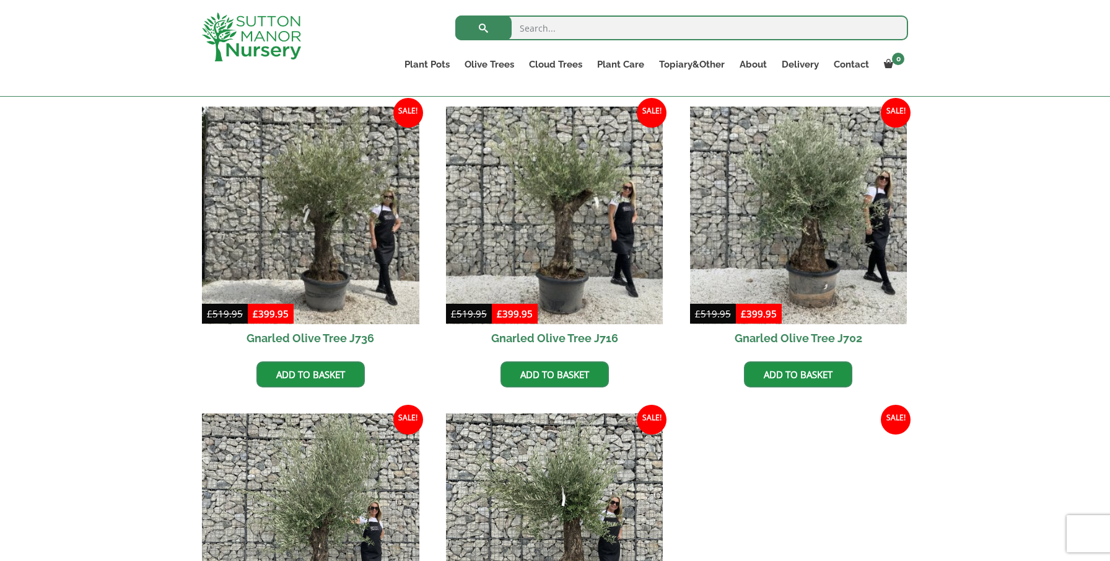
scroll to position [312, 0]
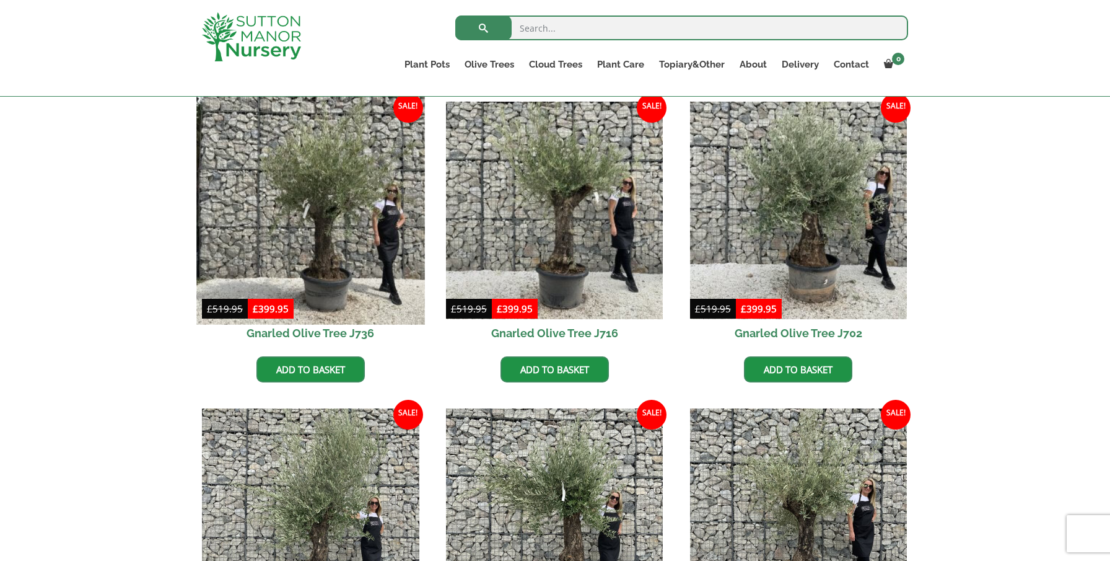
click at [309, 206] on img at bounding box center [310, 210] width 228 height 228
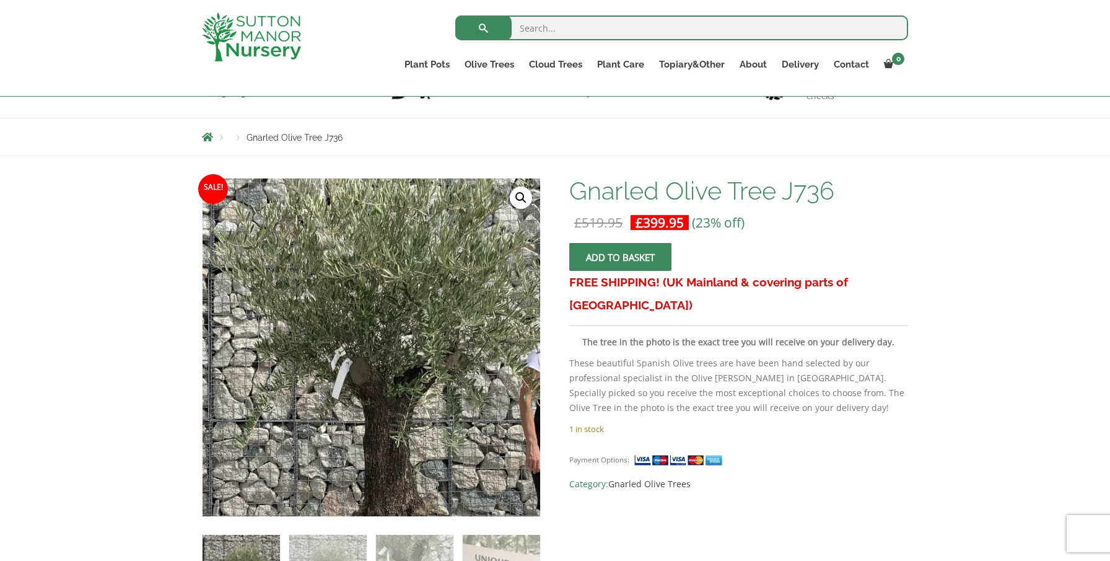
scroll to position [112, 0]
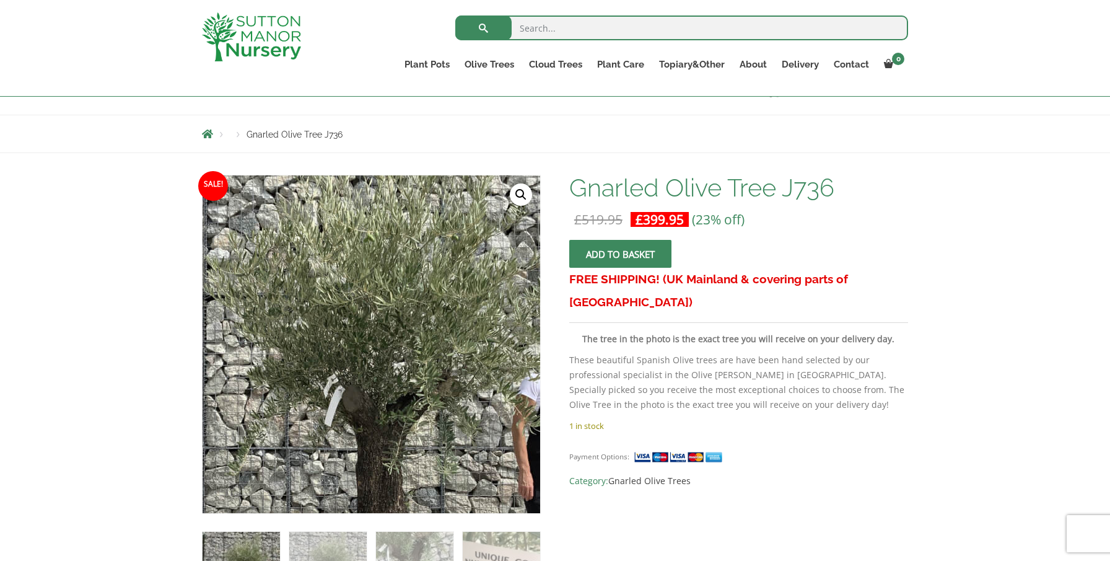
click at [402, 273] on img at bounding box center [346, 404] width 620 height 620
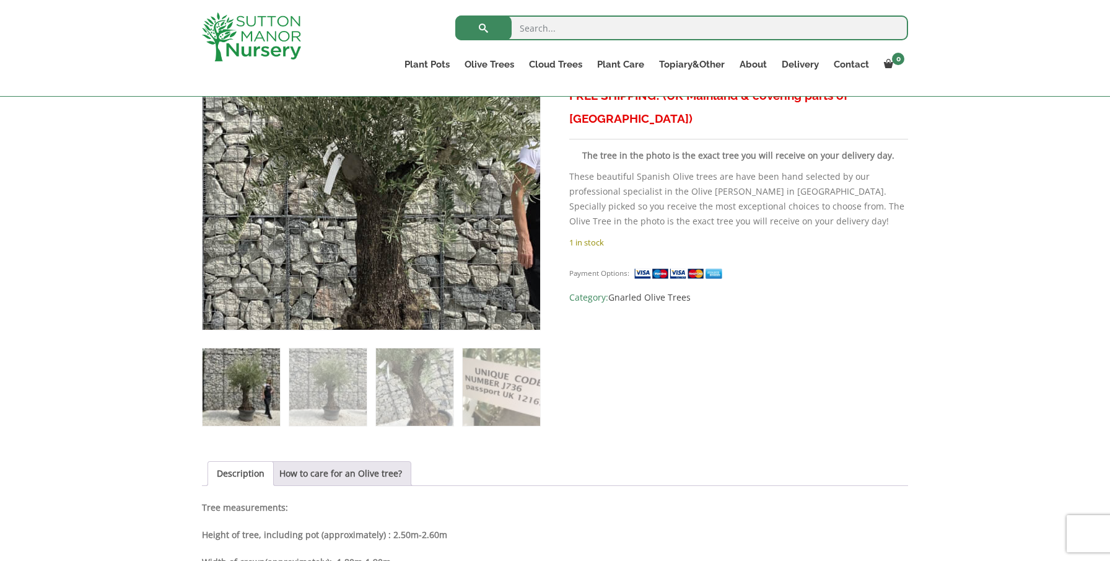
scroll to position [299, 0]
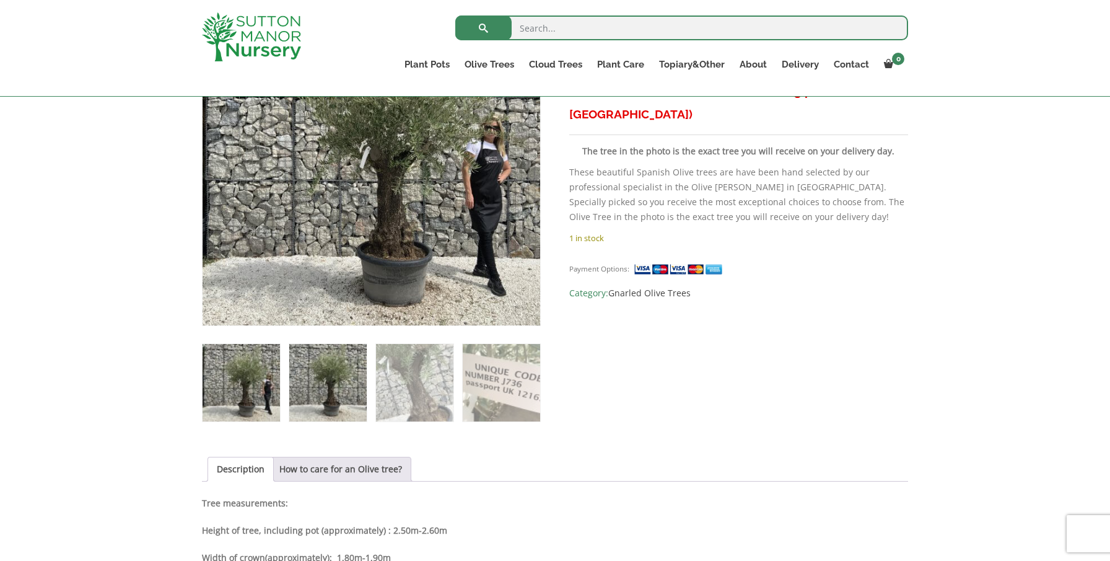
click at [357, 380] on img at bounding box center [327, 382] width 77 height 77
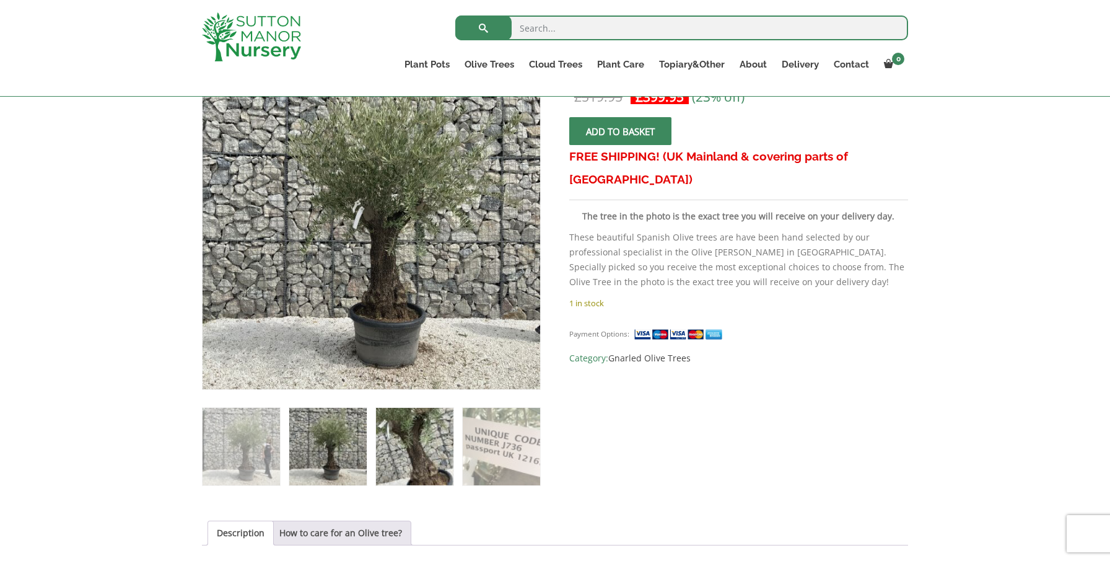
scroll to position [235, 0]
click at [406, 426] on img at bounding box center [414, 445] width 77 height 77
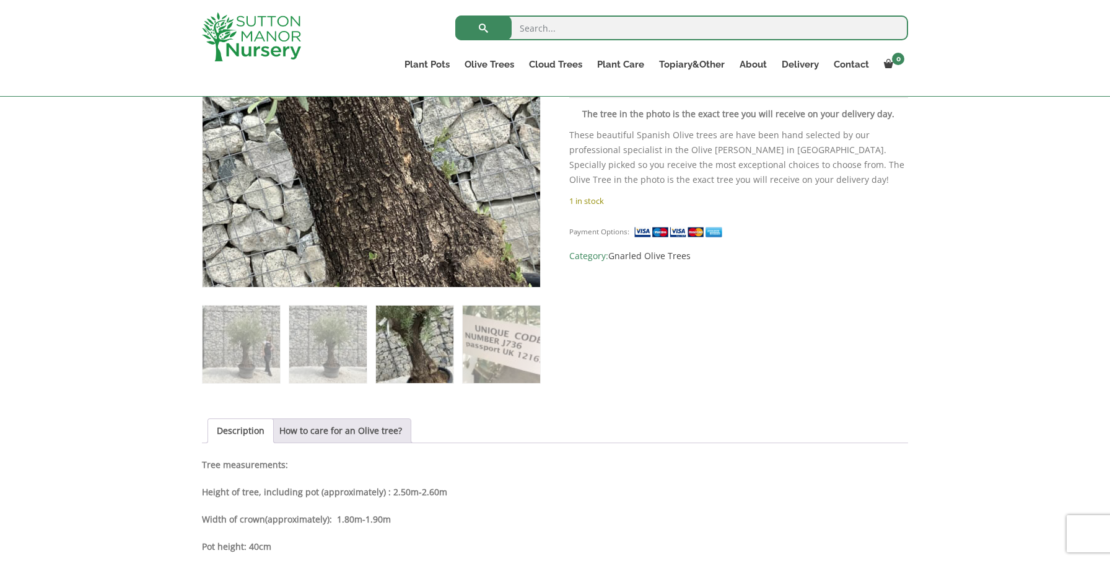
scroll to position [341, 0]
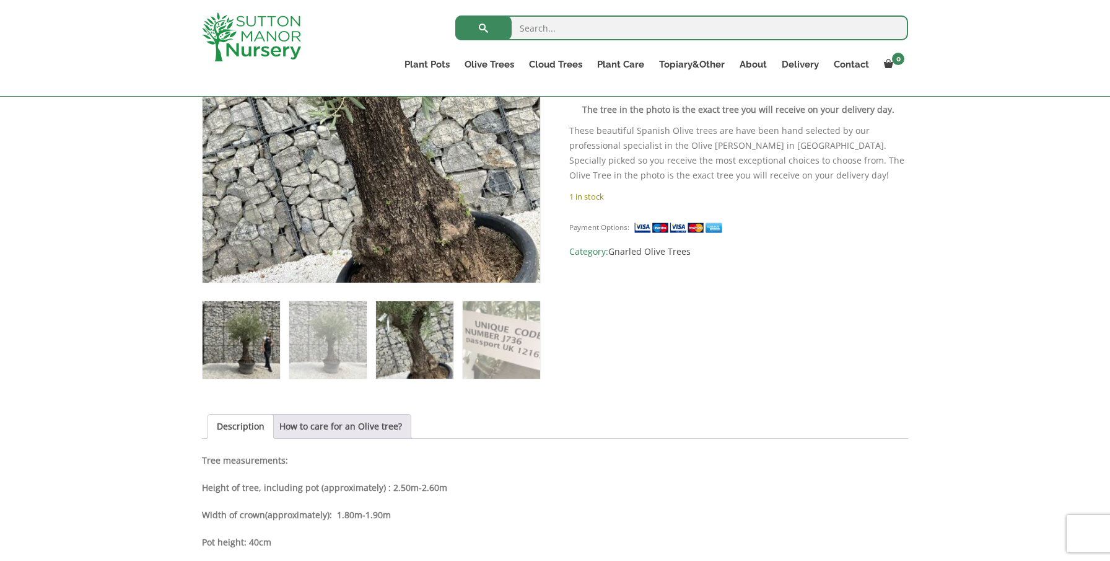
click at [262, 342] on img at bounding box center [241, 339] width 77 height 77
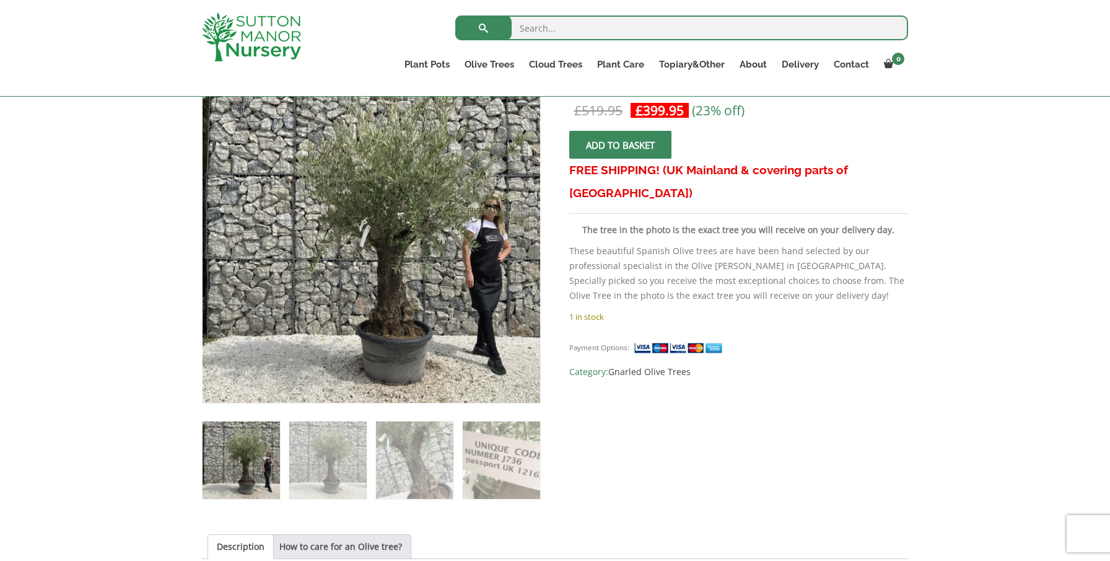
scroll to position [212, 0]
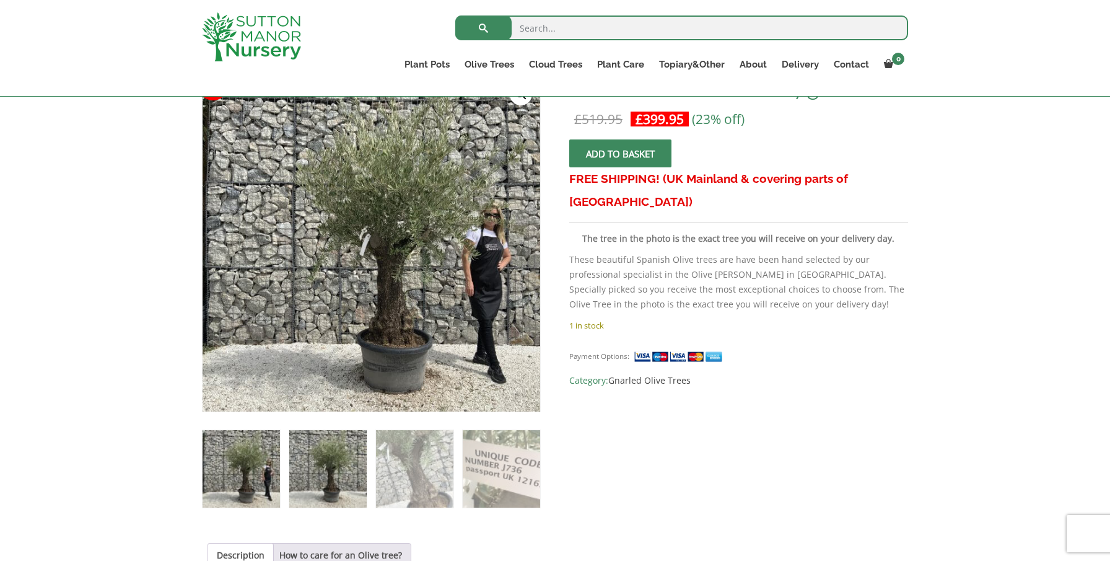
click at [344, 454] on img at bounding box center [327, 468] width 77 height 77
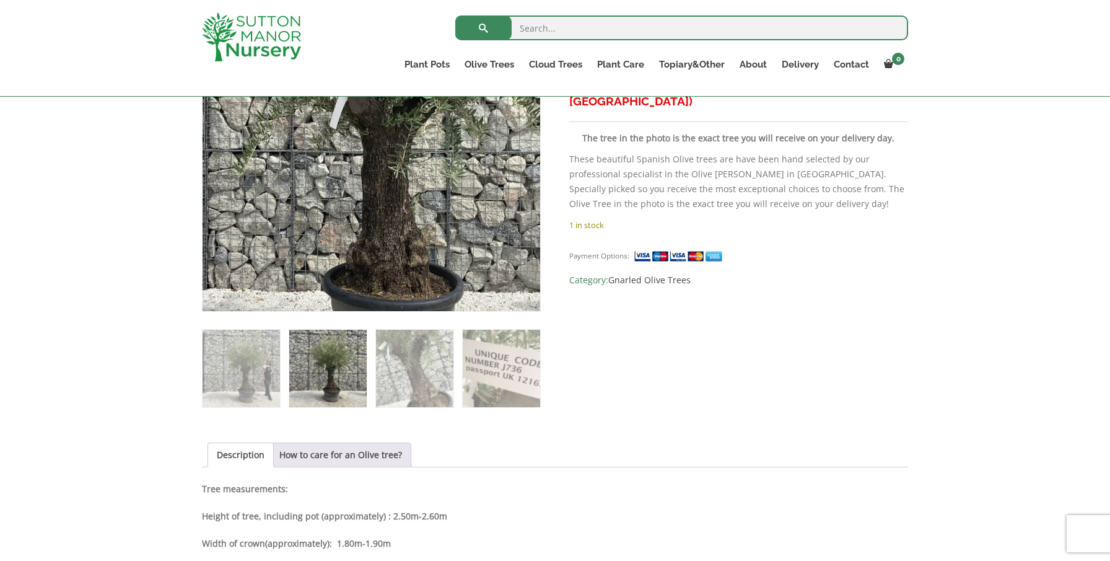
scroll to position [328, 0]
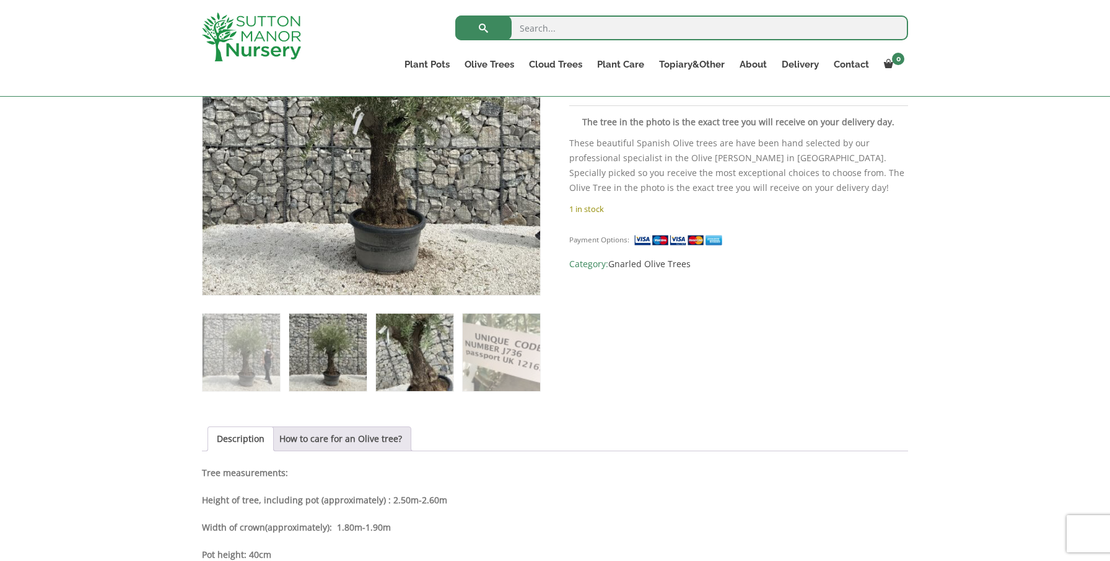
click at [413, 360] on img at bounding box center [414, 352] width 77 height 77
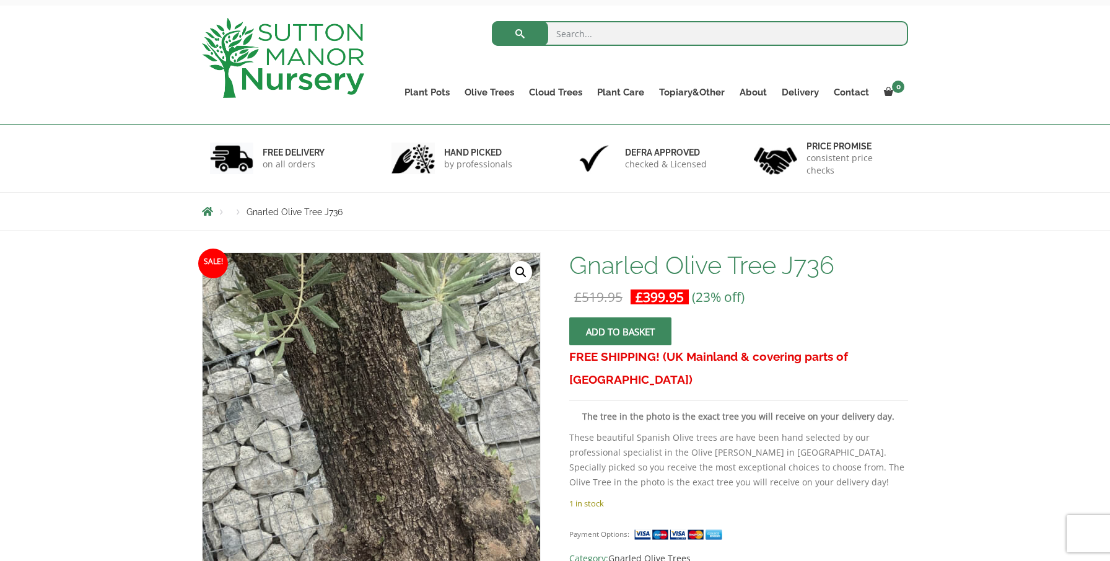
scroll to position [55, 0]
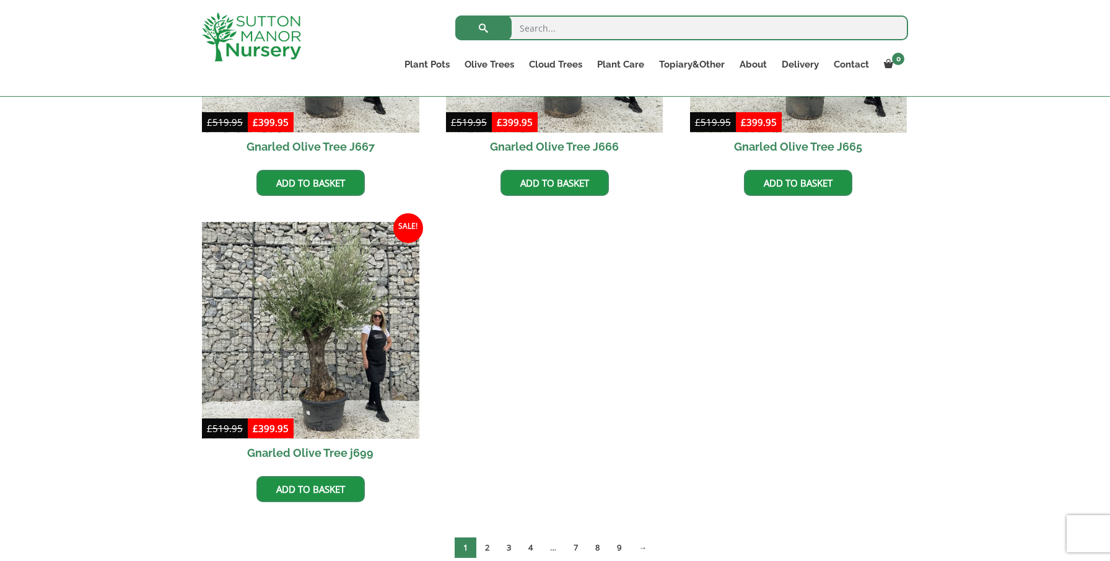
scroll to position [1418, 0]
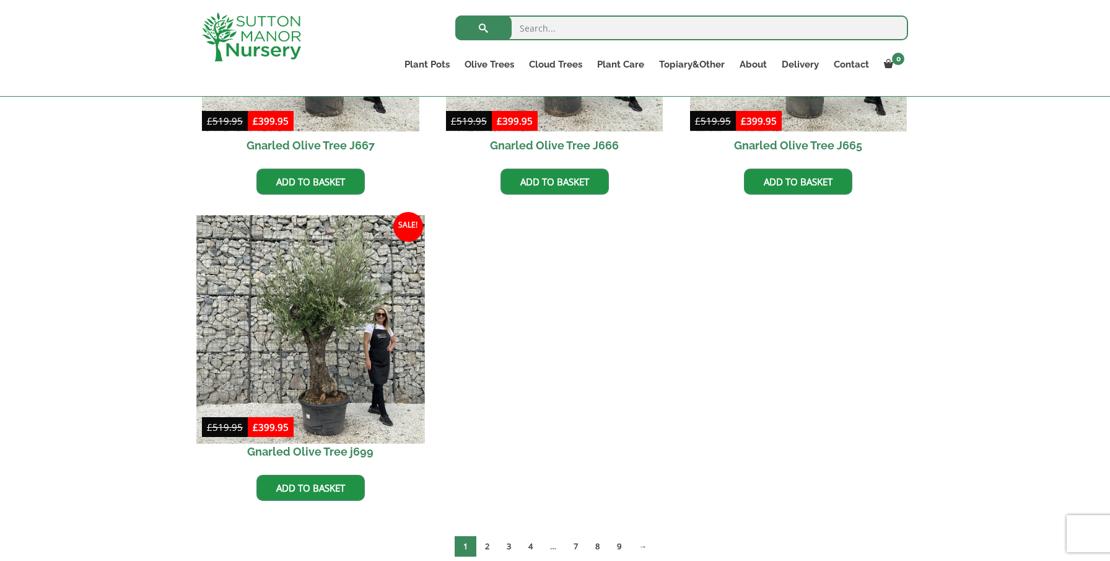
click at [328, 308] on img at bounding box center [310, 329] width 228 height 228
